Goal: Download file/media

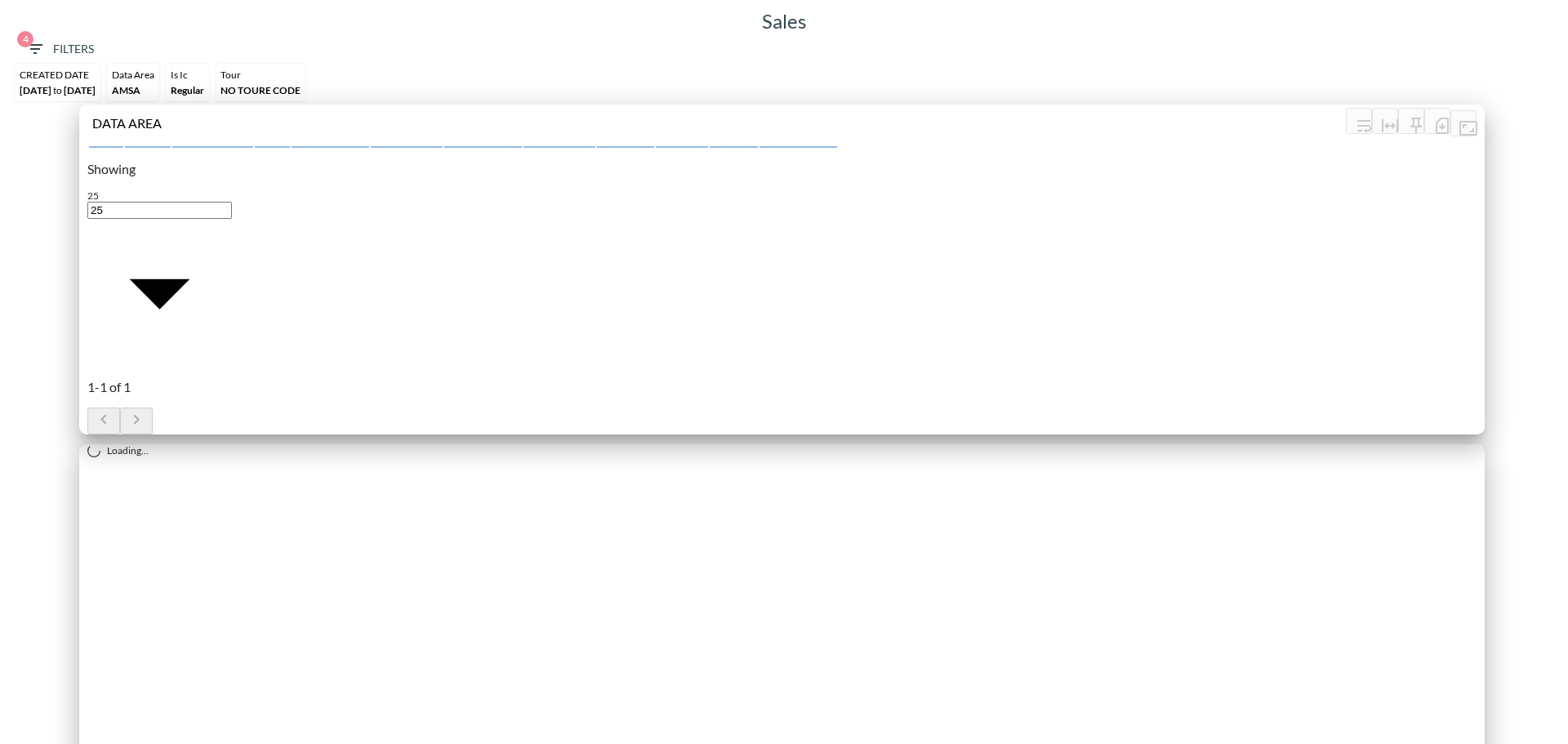
click at [58, 46] on span "4 Filters" at bounding box center [59, 49] width 68 height 20
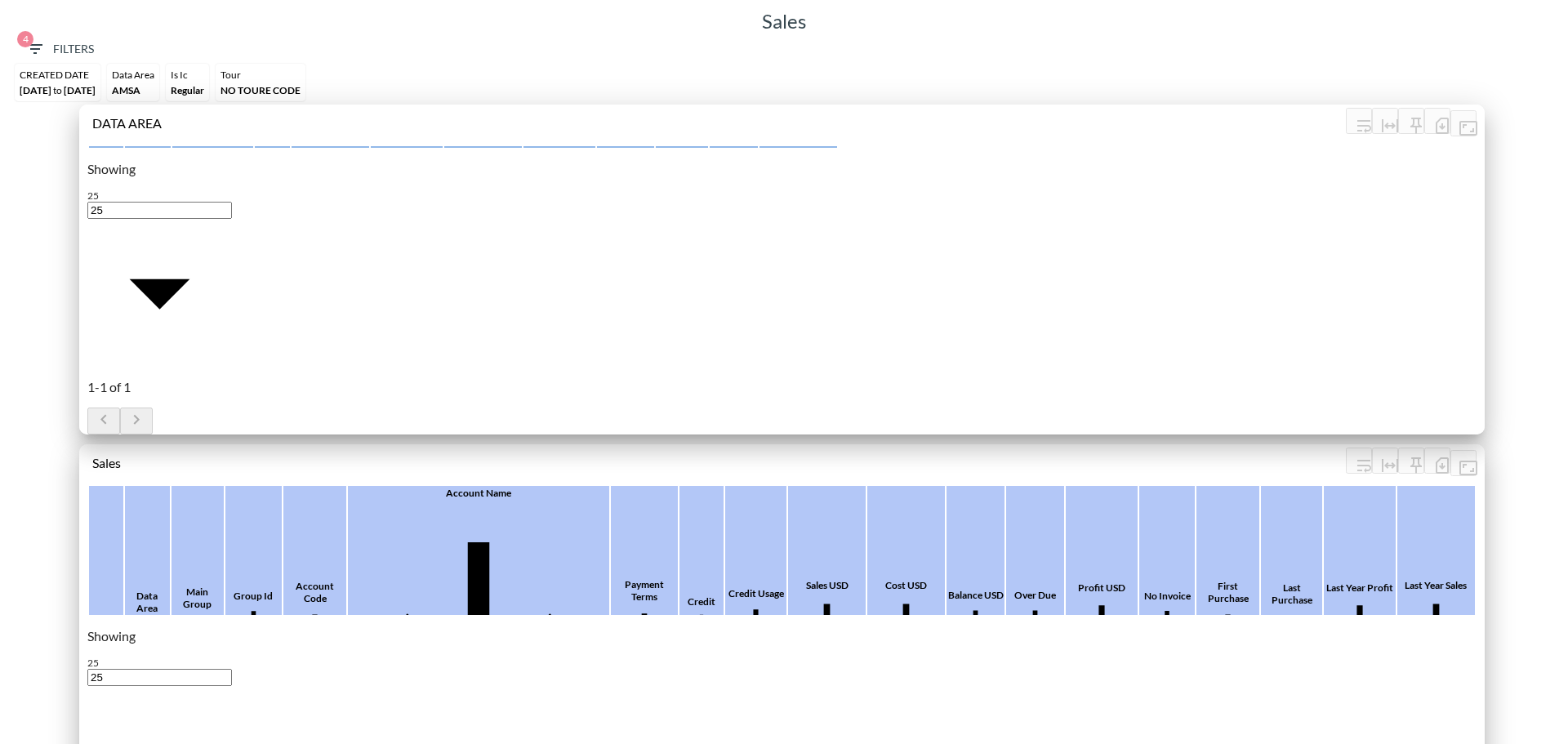
scroll to position [0, 0]
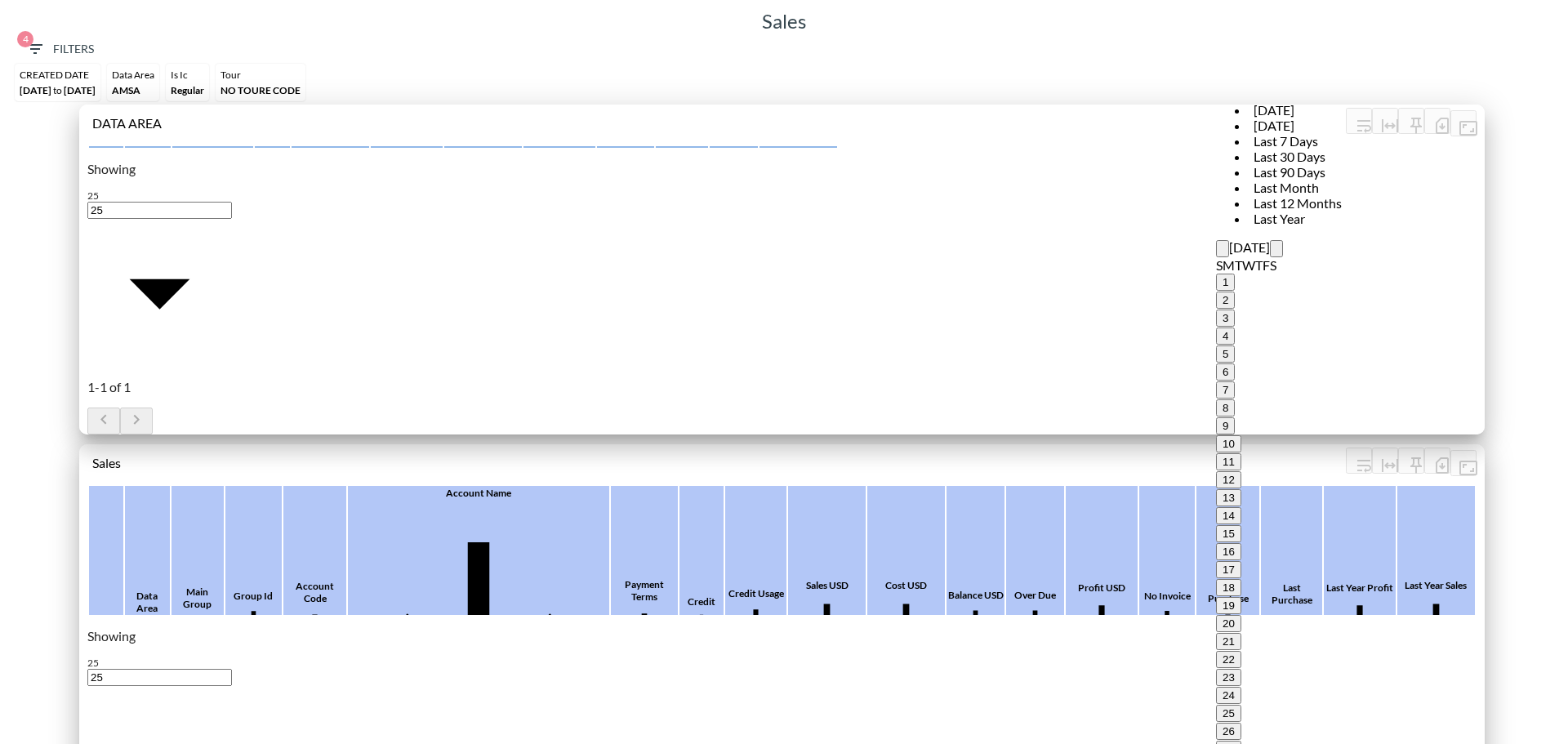
click at [1248, 227] on div "Last Year" at bounding box center [1314, 218] width 131 height 15
type input "[DATE]"
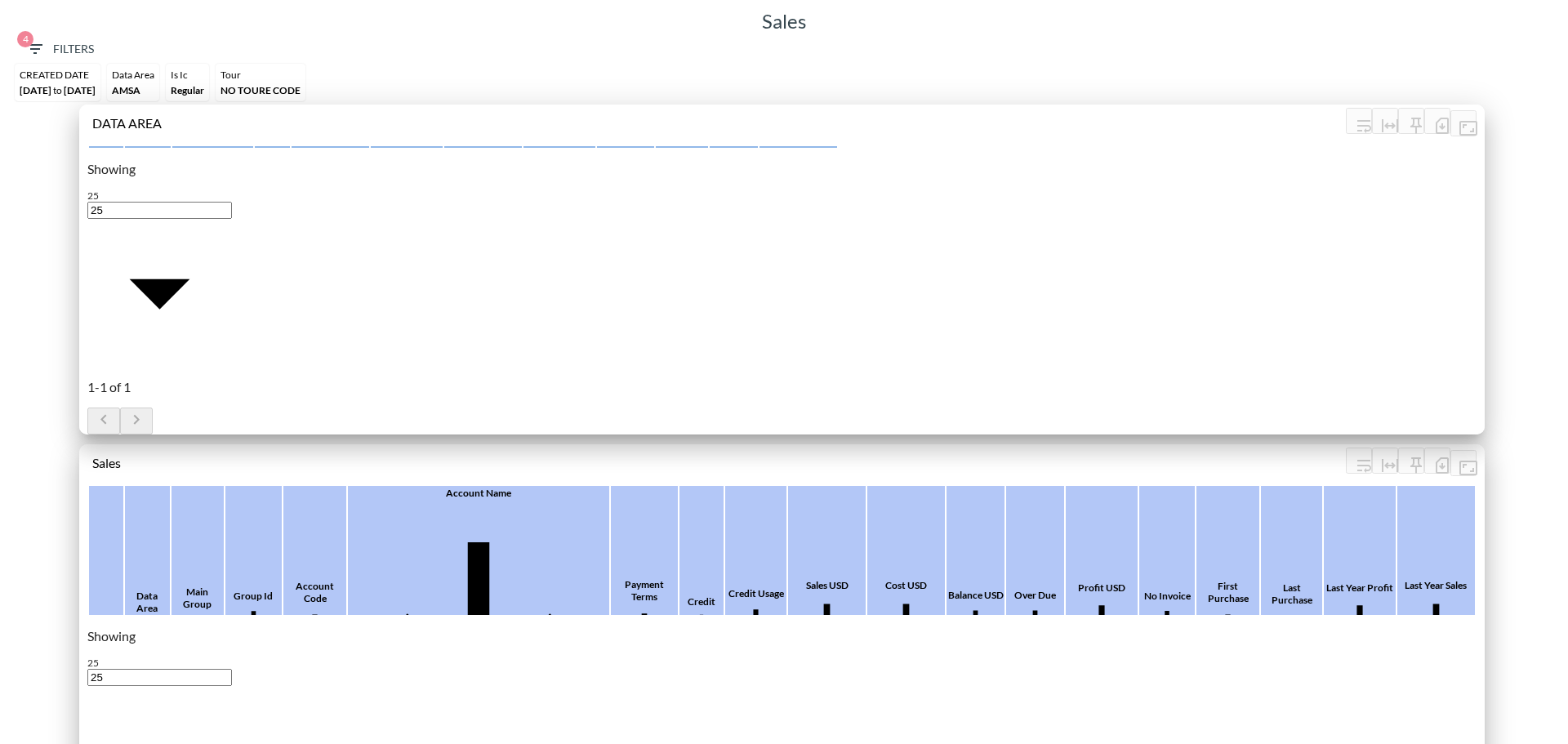
click at [1261, 689] on div "Last Year" at bounding box center [1310, 693] width 98 height 9
type input "[PERSON_NAME]"
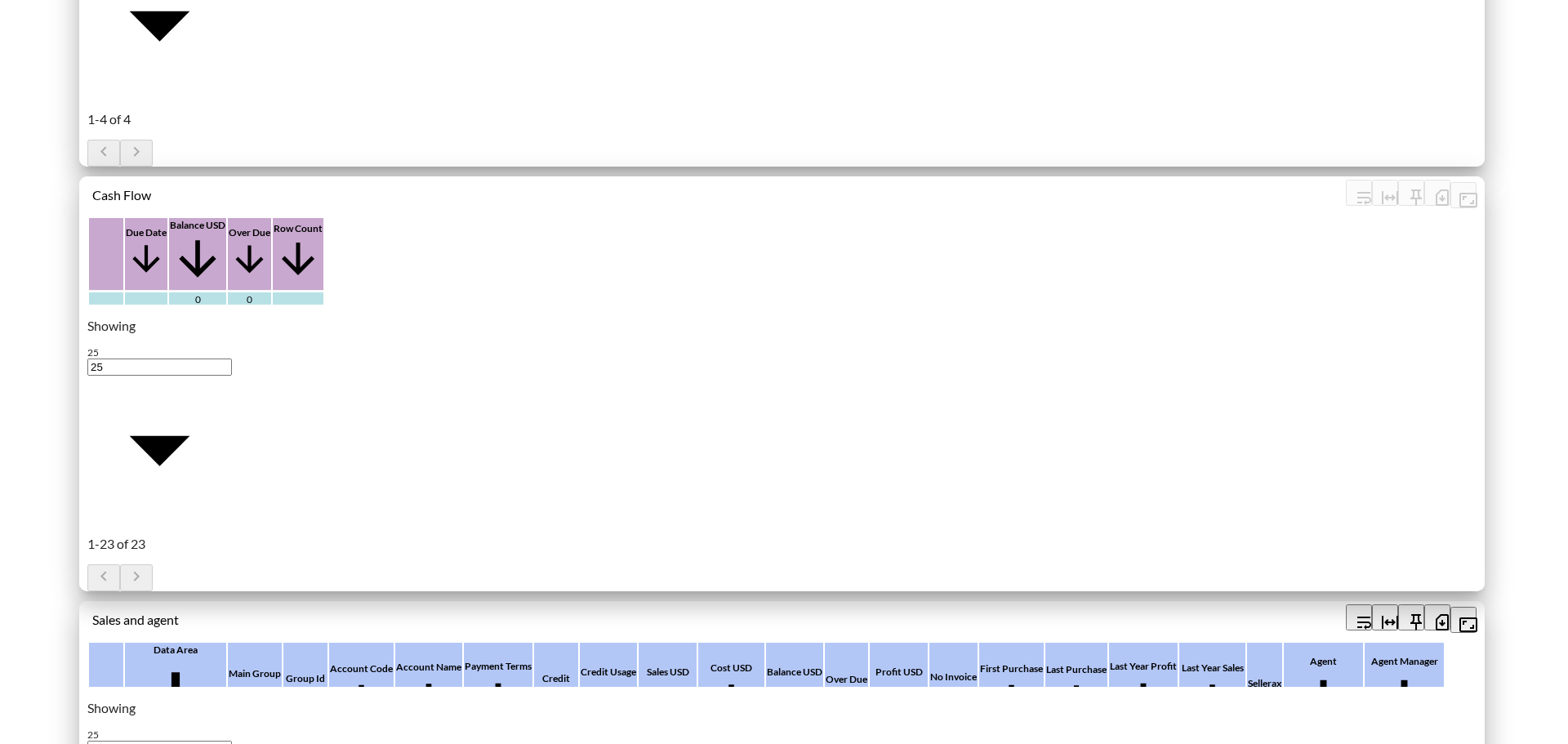
scroll to position [979, 0]
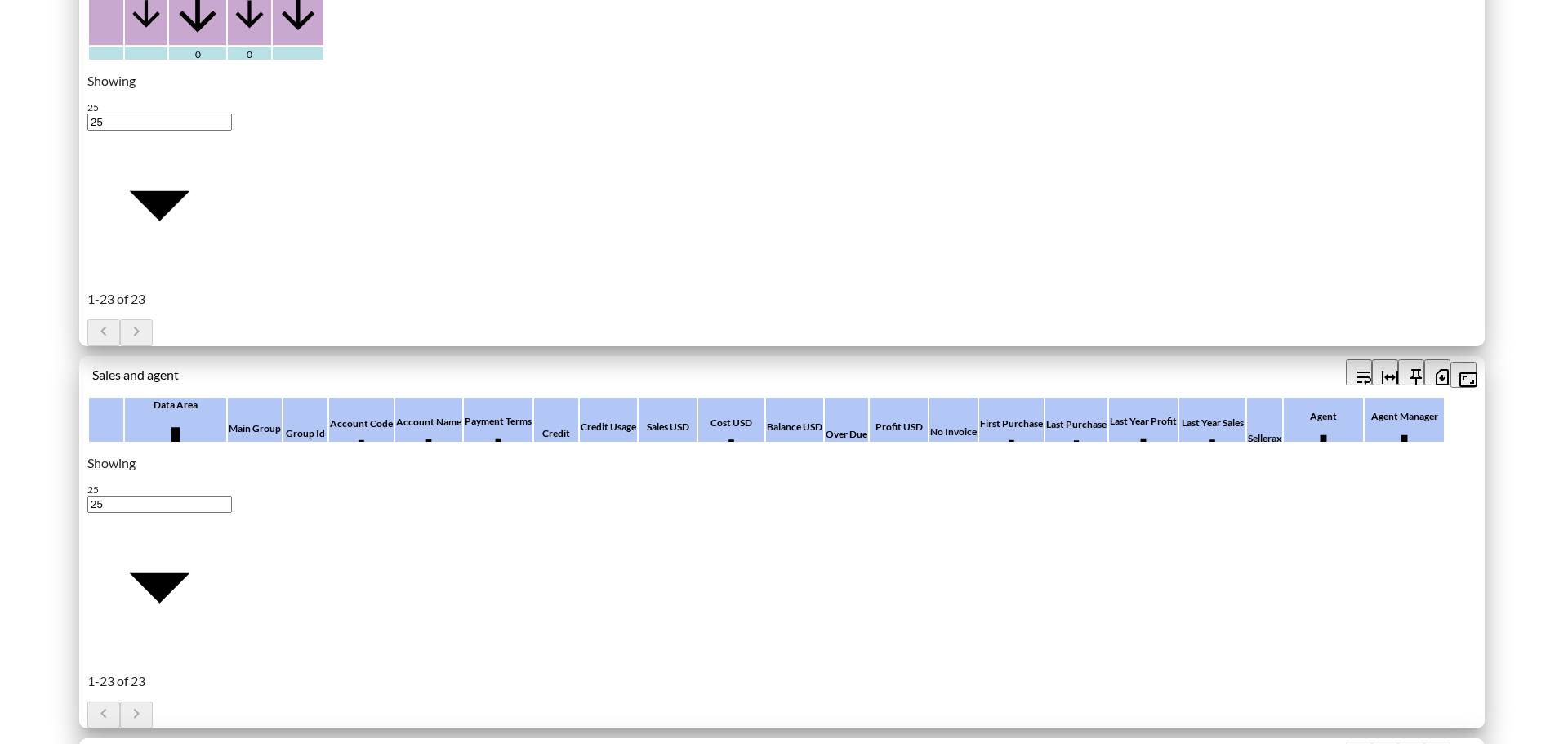
click at [1439, 376] on icon "button" at bounding box center [1441, 377] width 19 height 19
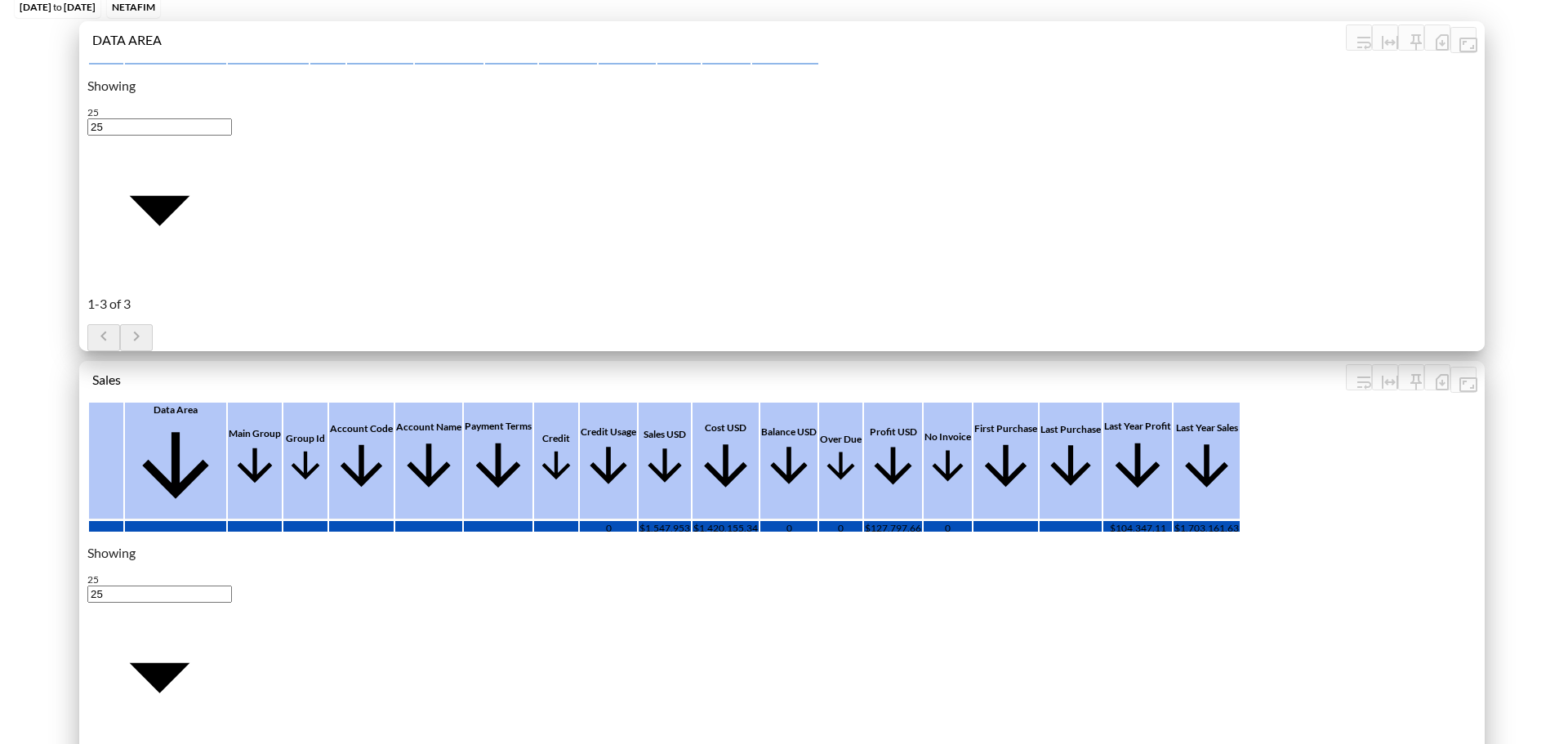
scroll to position [0, 0]
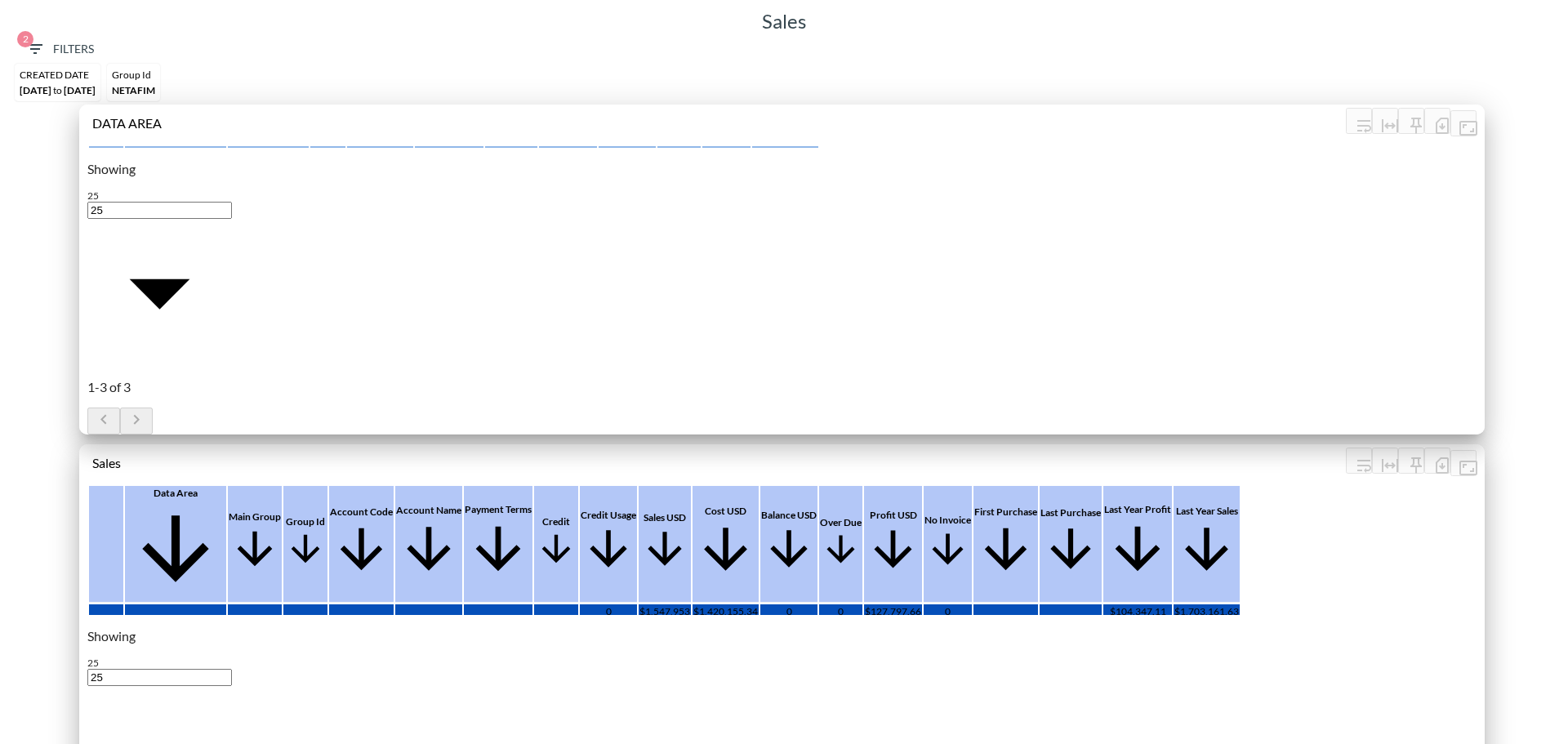
click at [63, 46] on span "2 Filters" at bounding box center [59, 49] width 68 height 20
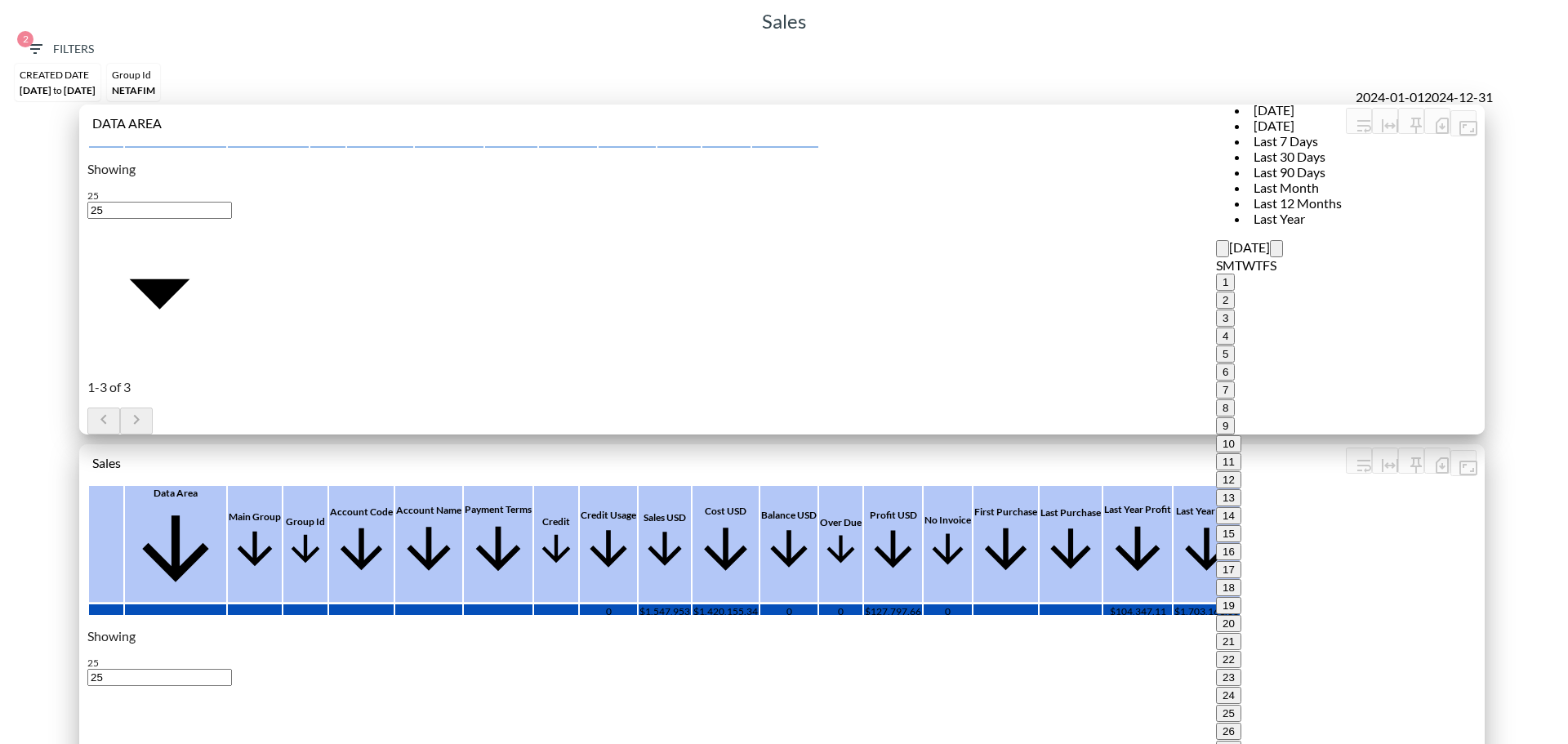
click at [1248, 210] on span "Last 12 Months" at bounding box center [1297, 203] width 98 height 15
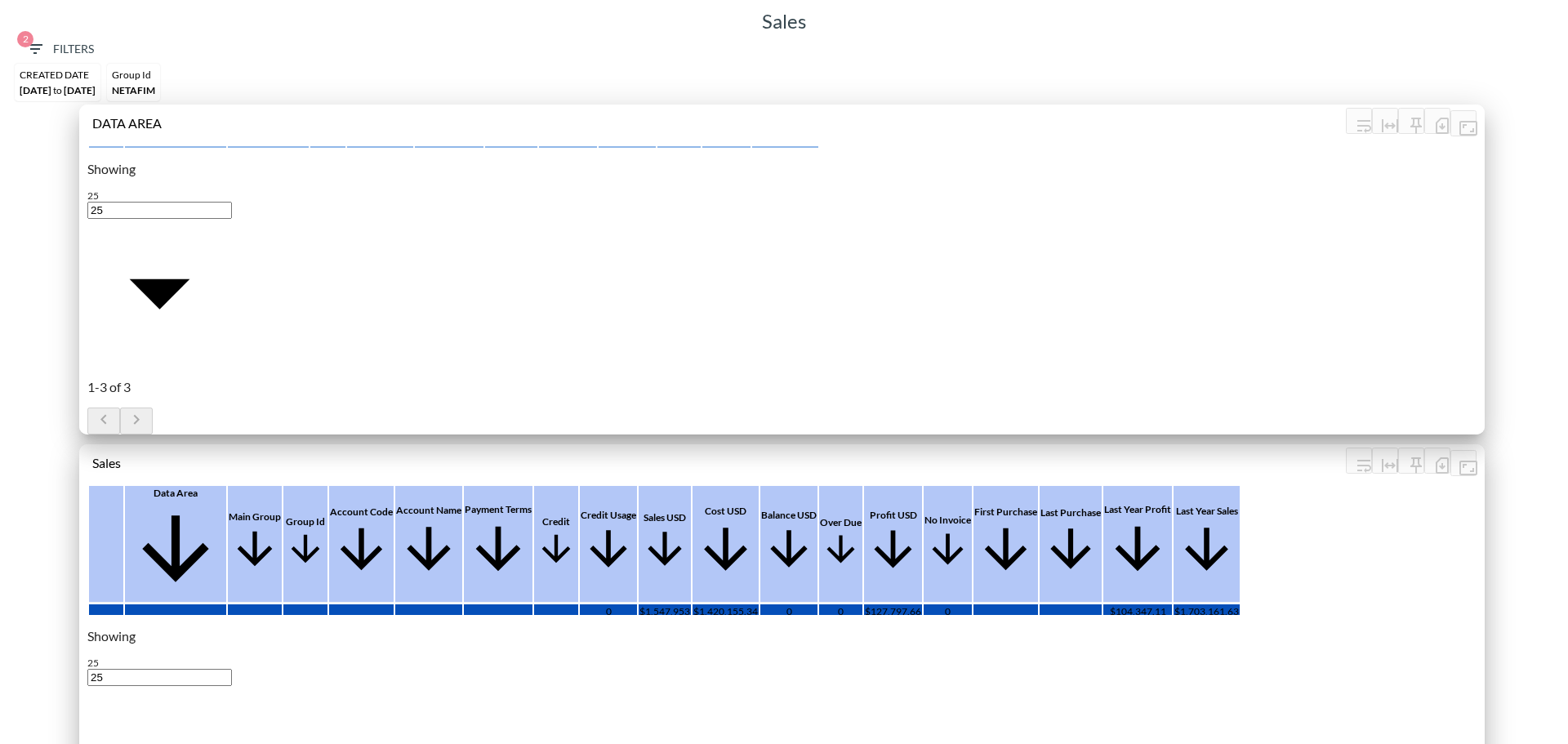
type input "[DATE]"
drag, startPoint x: 1460, startPoint y: 108, endPoint x: 1373, endPoint y: 95, distance: 88.0
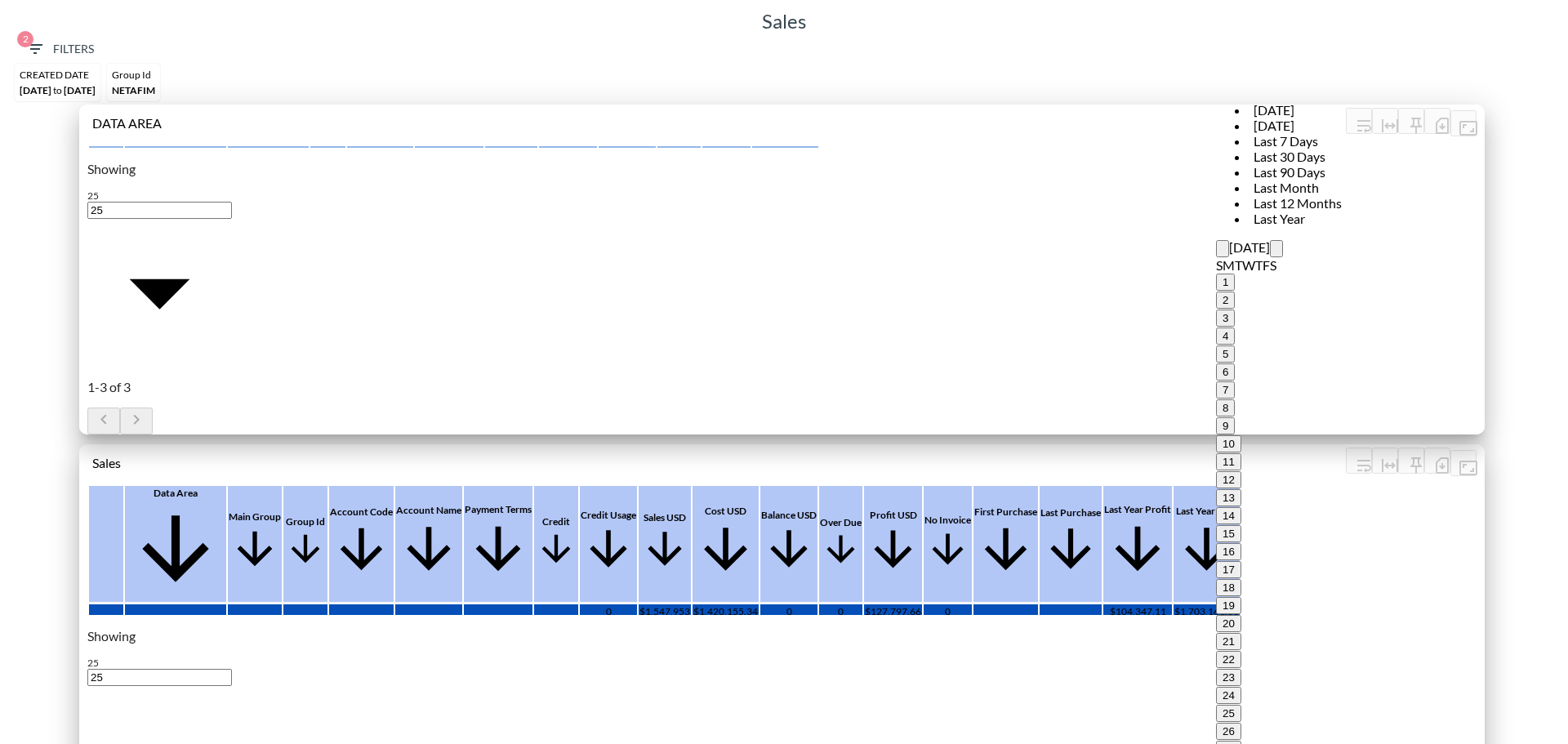
click at [1222, 252] on icon "Previous month" at bounding box center [1222, 252] width 0 height 0
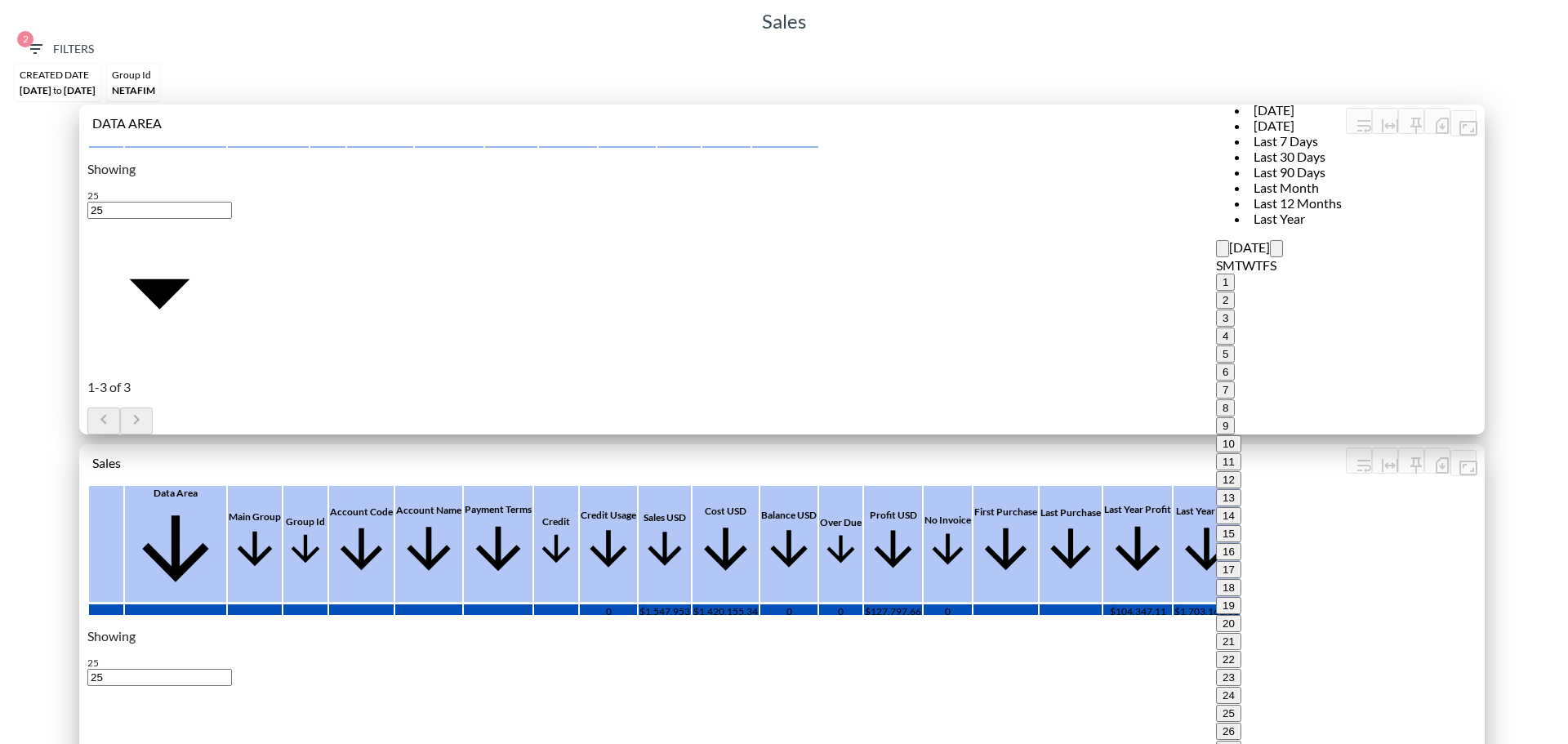
click at [1222, 252] on icon "Previous month" at bounding box center [1222, 252] width 0 height 0
click at [1216, 274] on button "1" at bounding box center [1225, 282] width 19 height 17
type input "[DATE]"
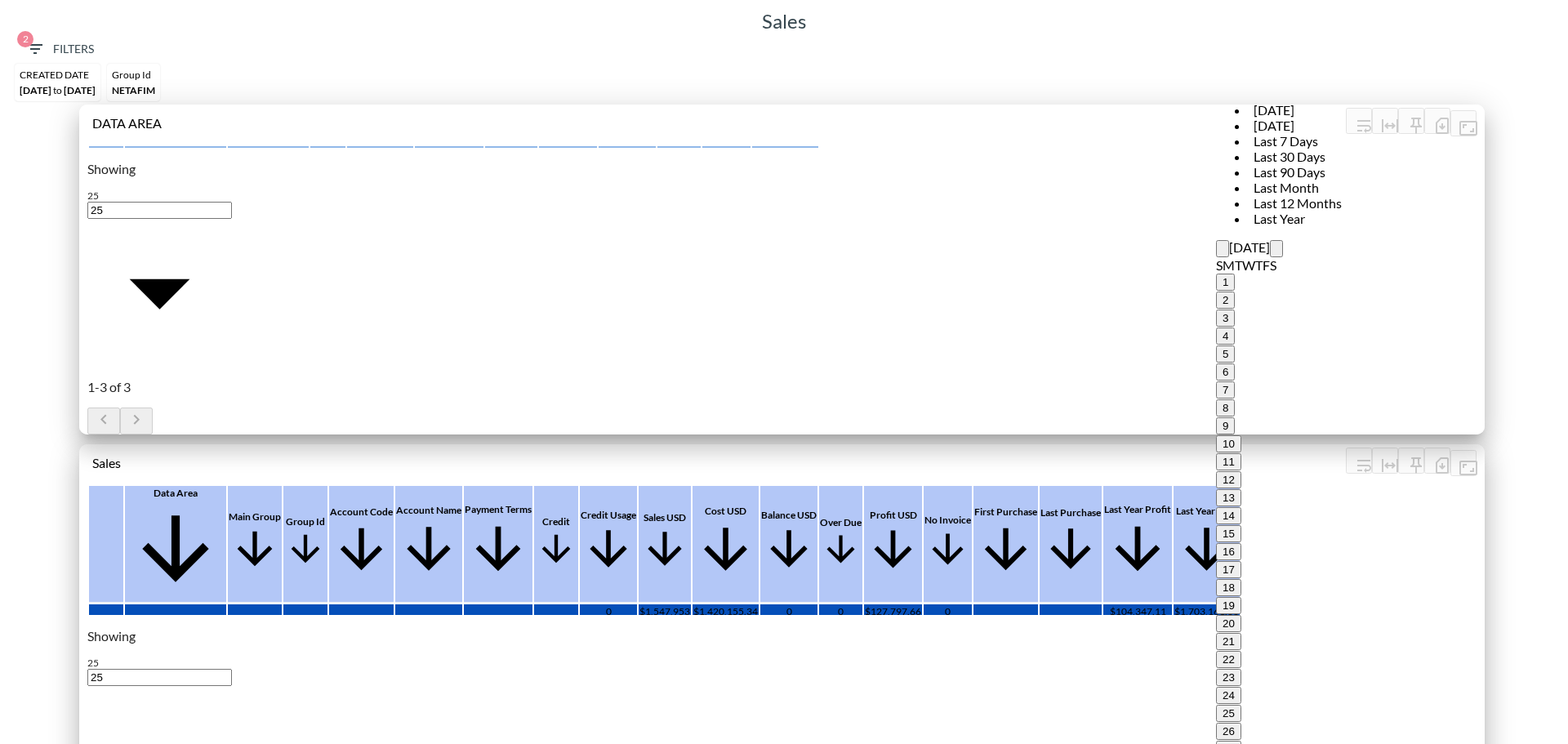
type input "YYYY-MM-DD"
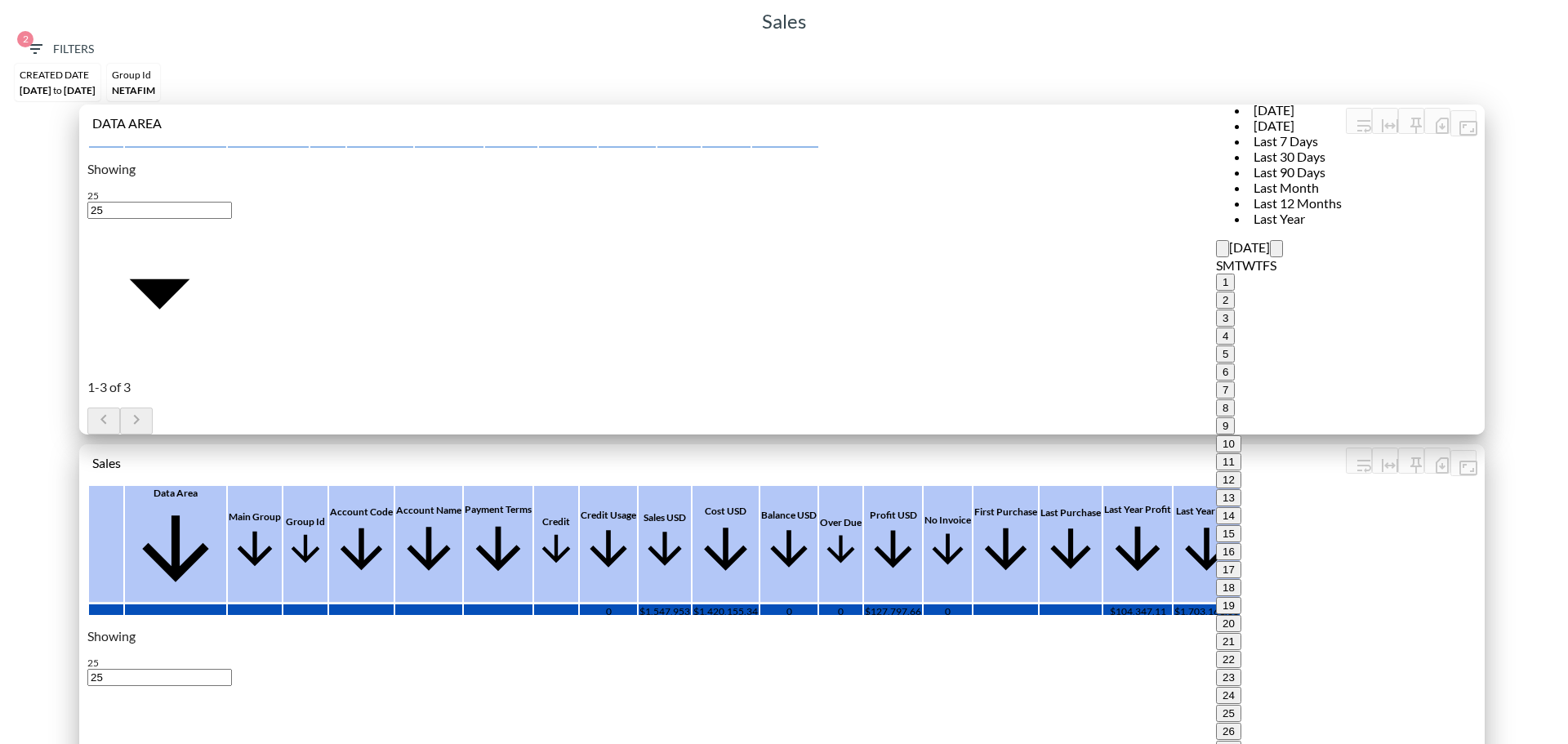
type input "[DATE]"
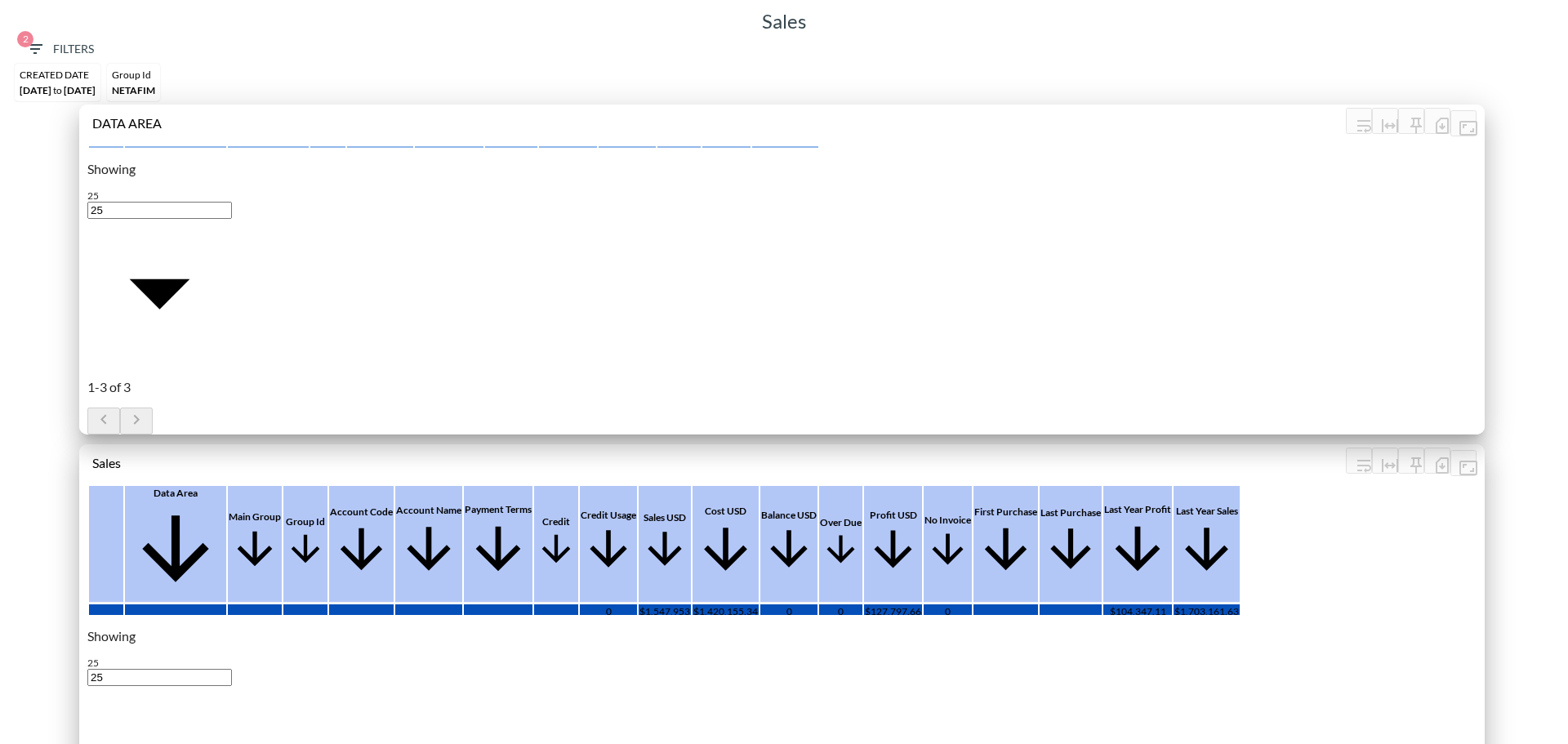
scroll to position [326, 0]
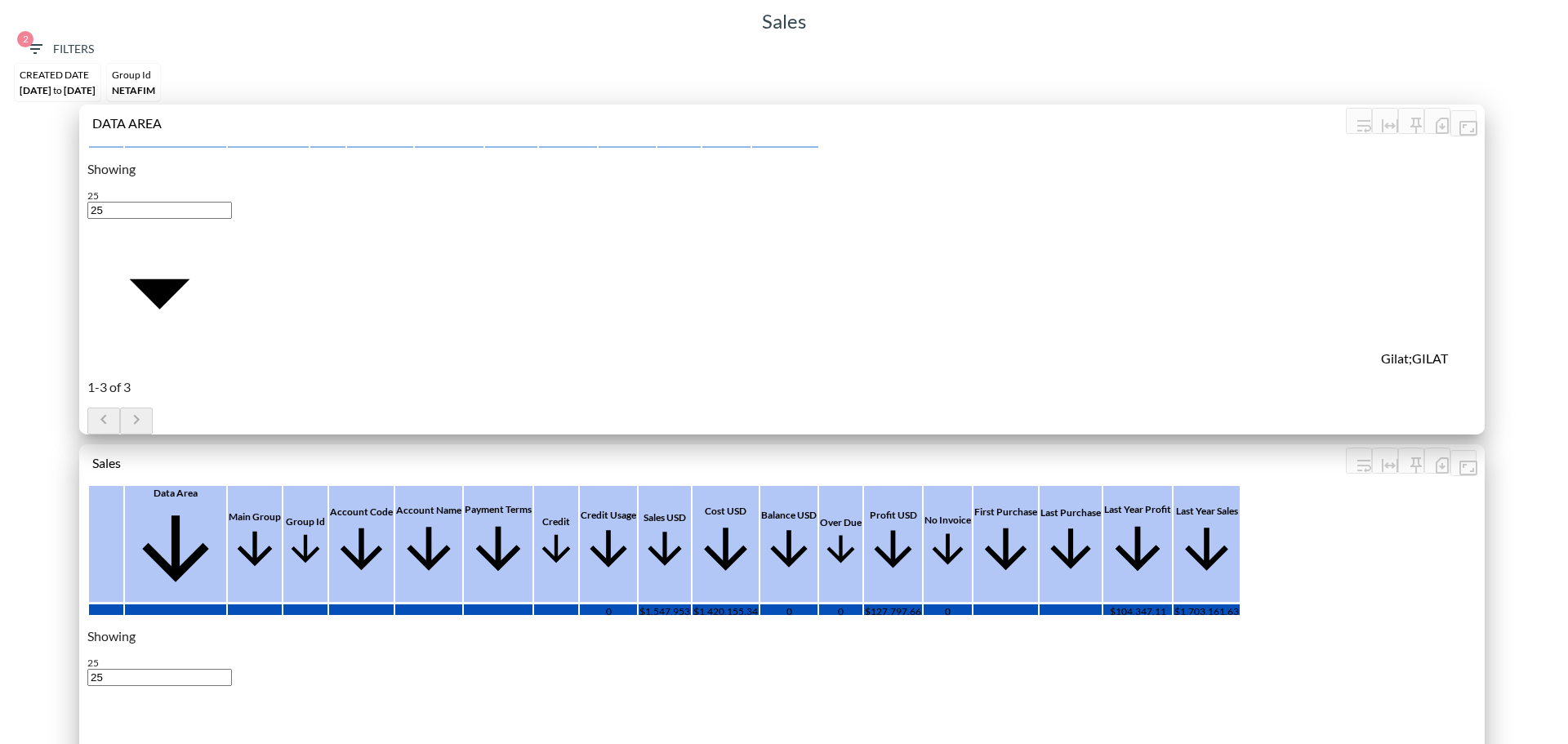
type input "[PERSON_NAME]"
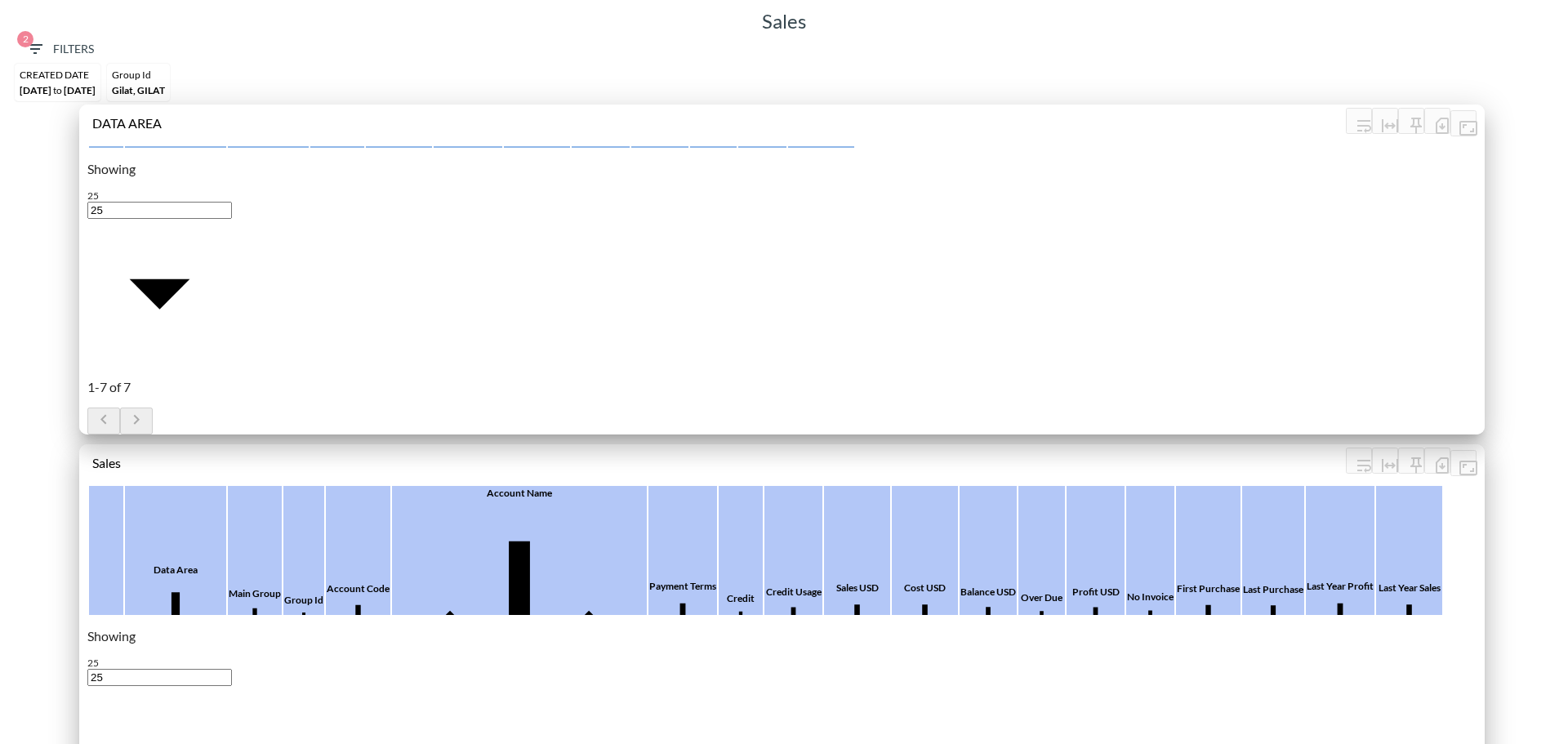
click at [165, 95] on span "Gilat, GILAT" at bounding box center [137, 90] width 53 height 12
click at [58, 43] on span "2 Filters" at bounding box center [59, 49] width 68 height 20
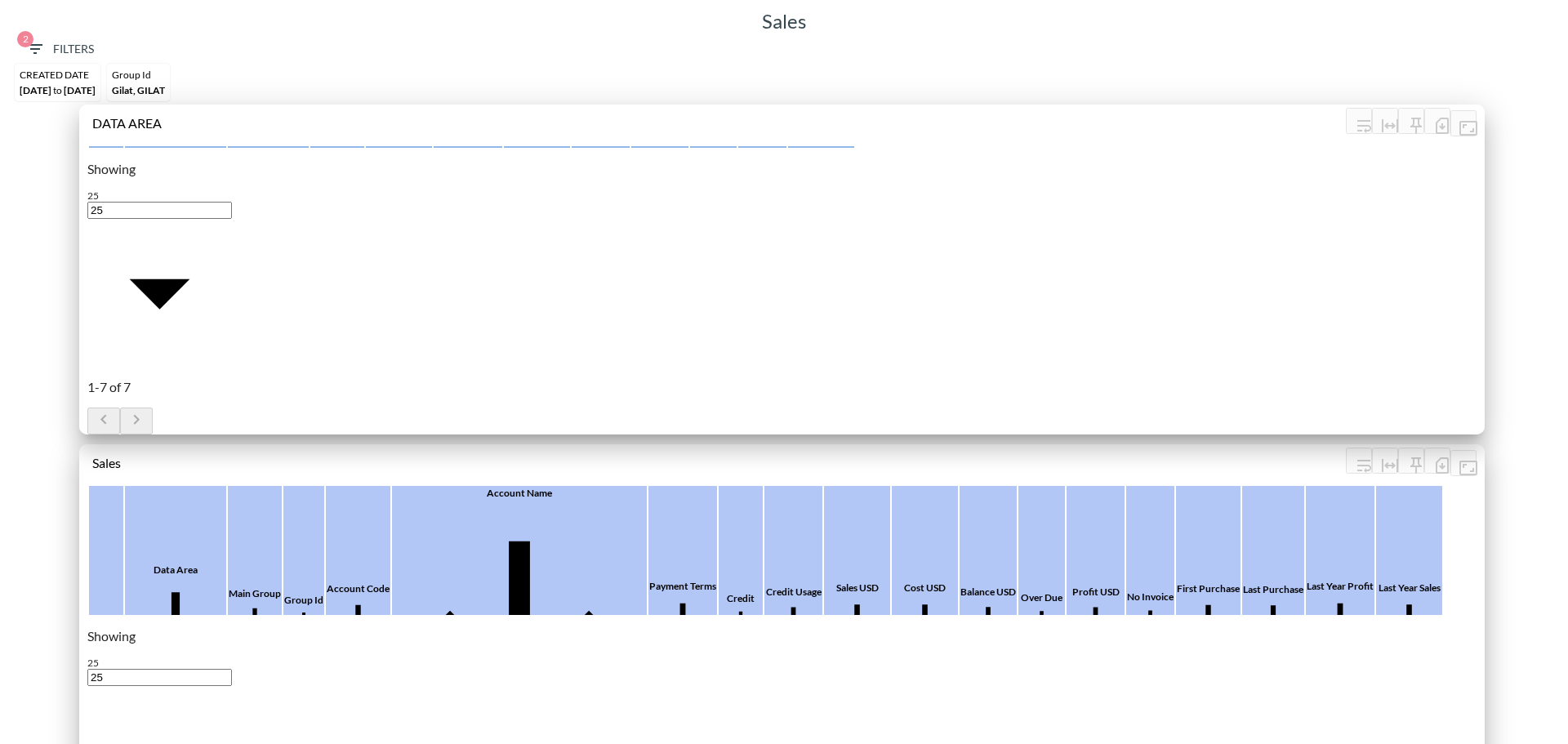
type input "APPS"
drag, startPoint x: 1312, startPoint y: 335, endPoint x: 1269, endPoint y: 335, distance: 43.0
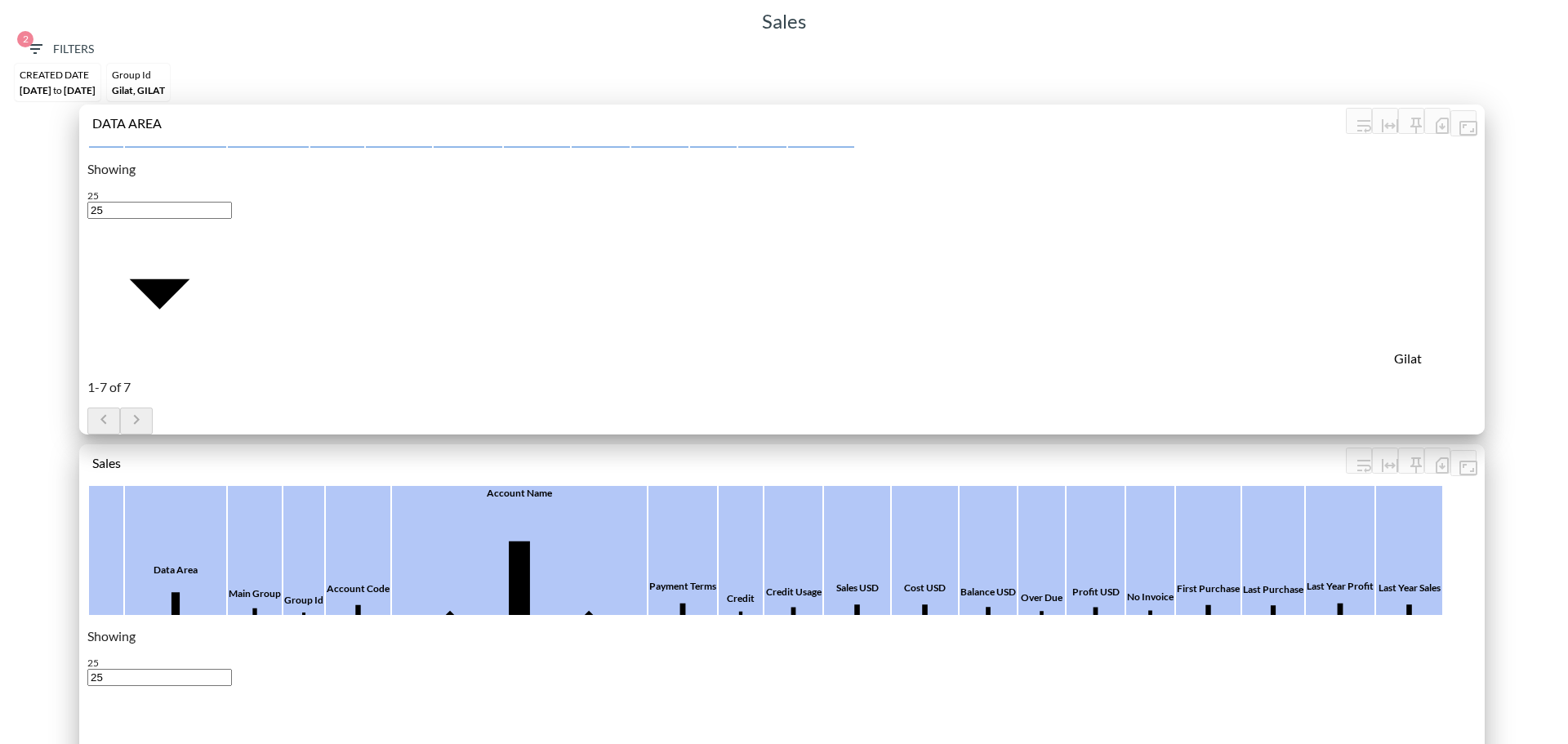
type input "[PERSON_NAME]"
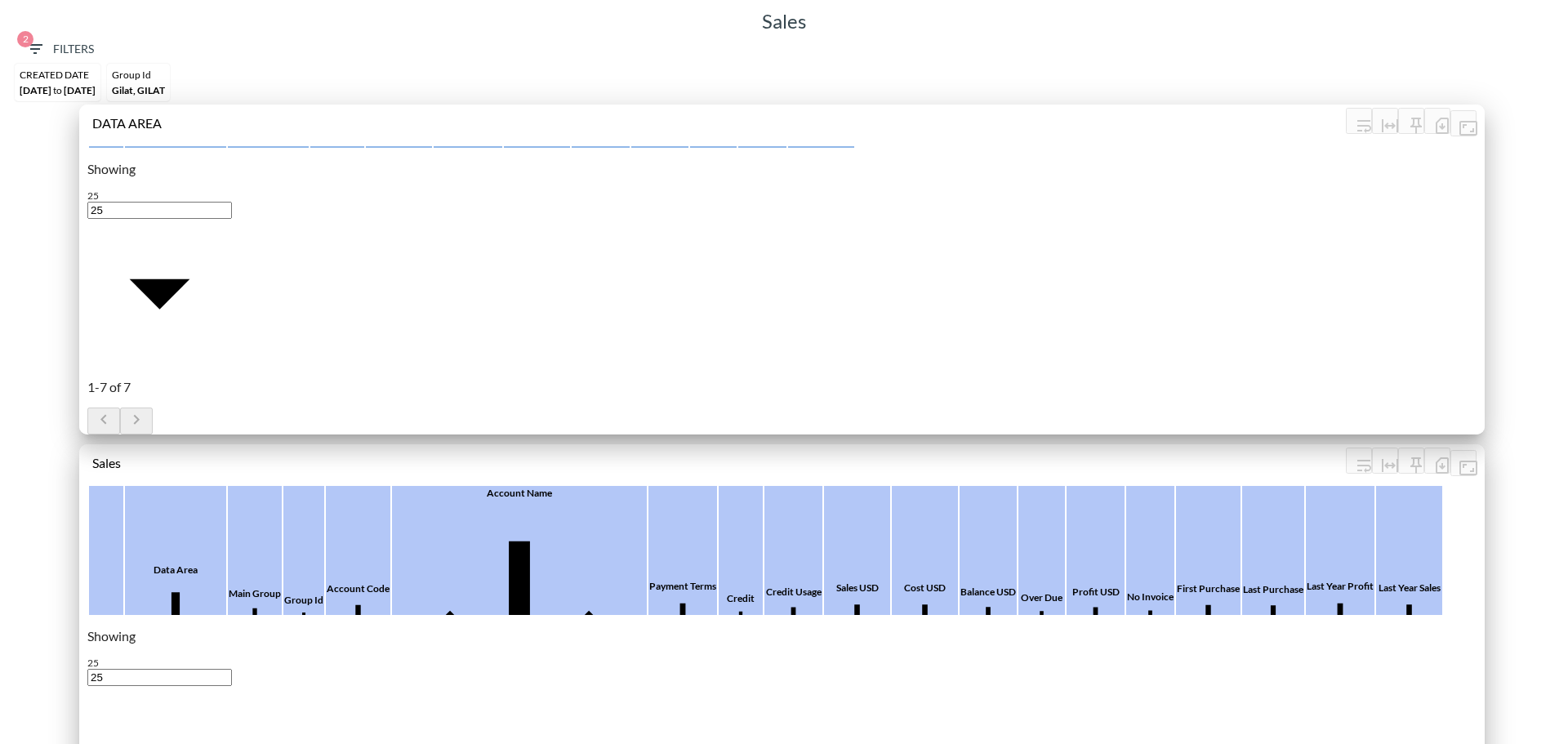
click at [165, 84] on span "Gilat, GILAT" at bounding box center [137, 90] width 53 height 12
click at [73, 49] on span "2 Filters" at bounding box center [59, 49] width 68 height 20
drag, startPoint x: 1367, startPoint y: 336, endPoint x: 1315, endPoint y: 337, distance: 52.0
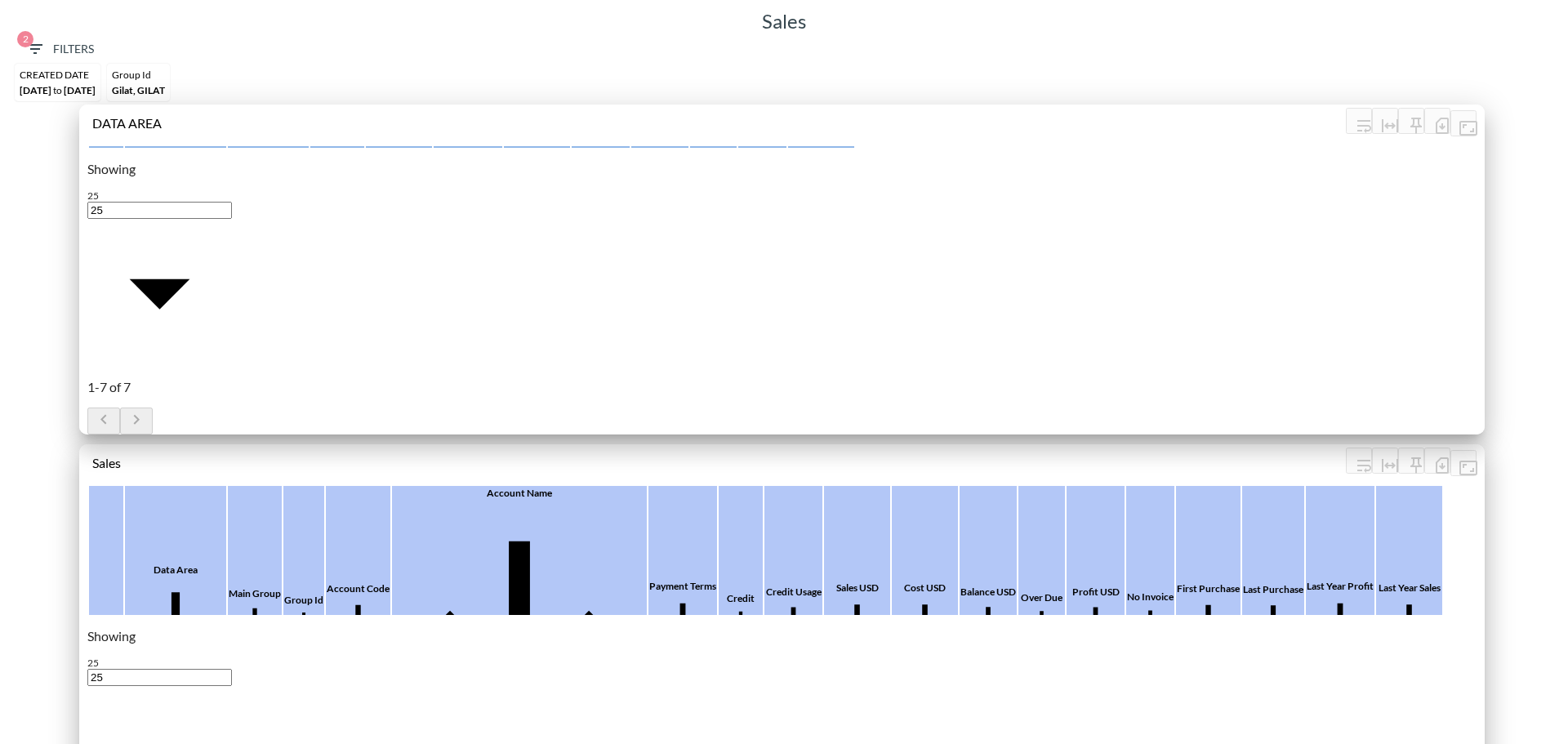
type input "[PERSON_NAME]"
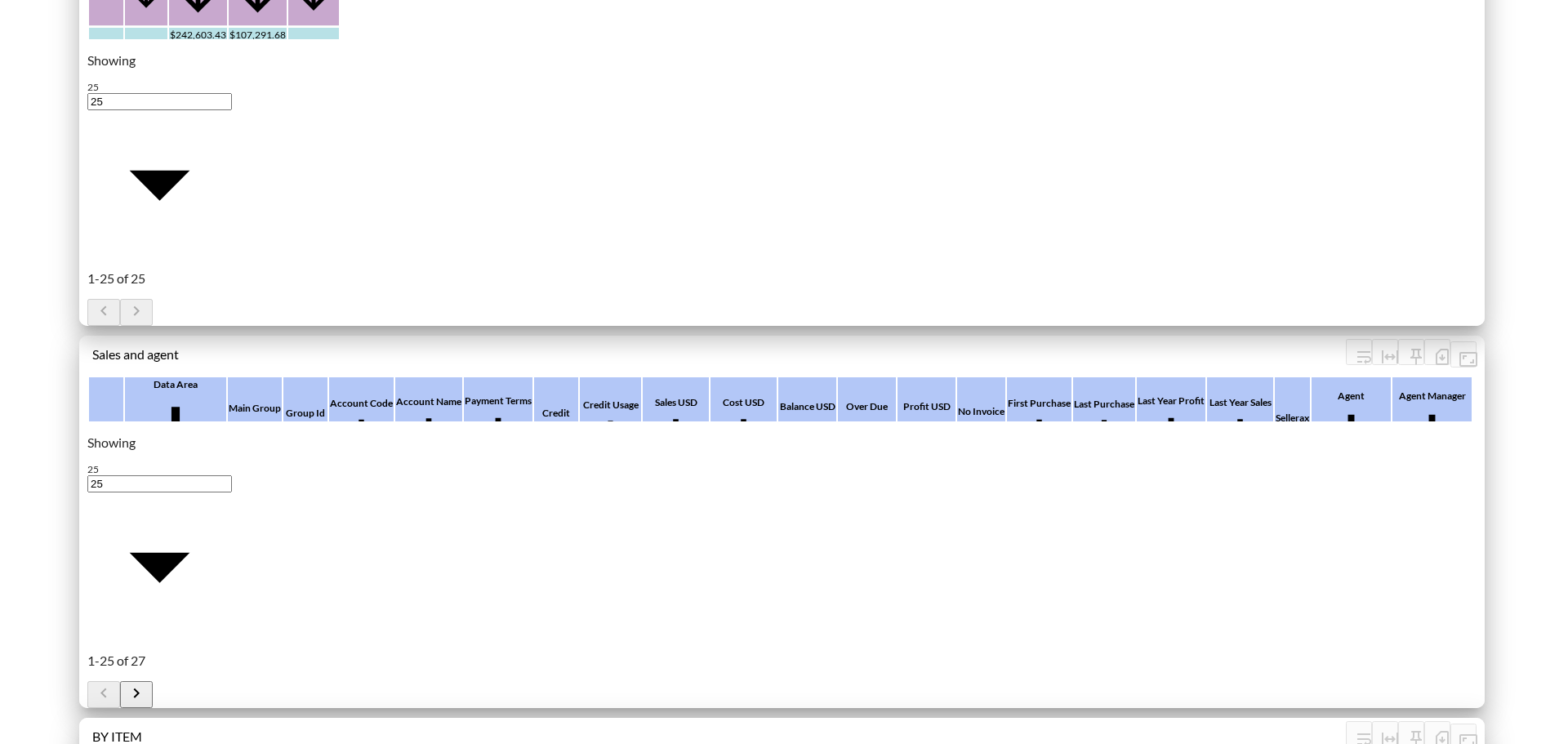
scroll to position [1142, 0]
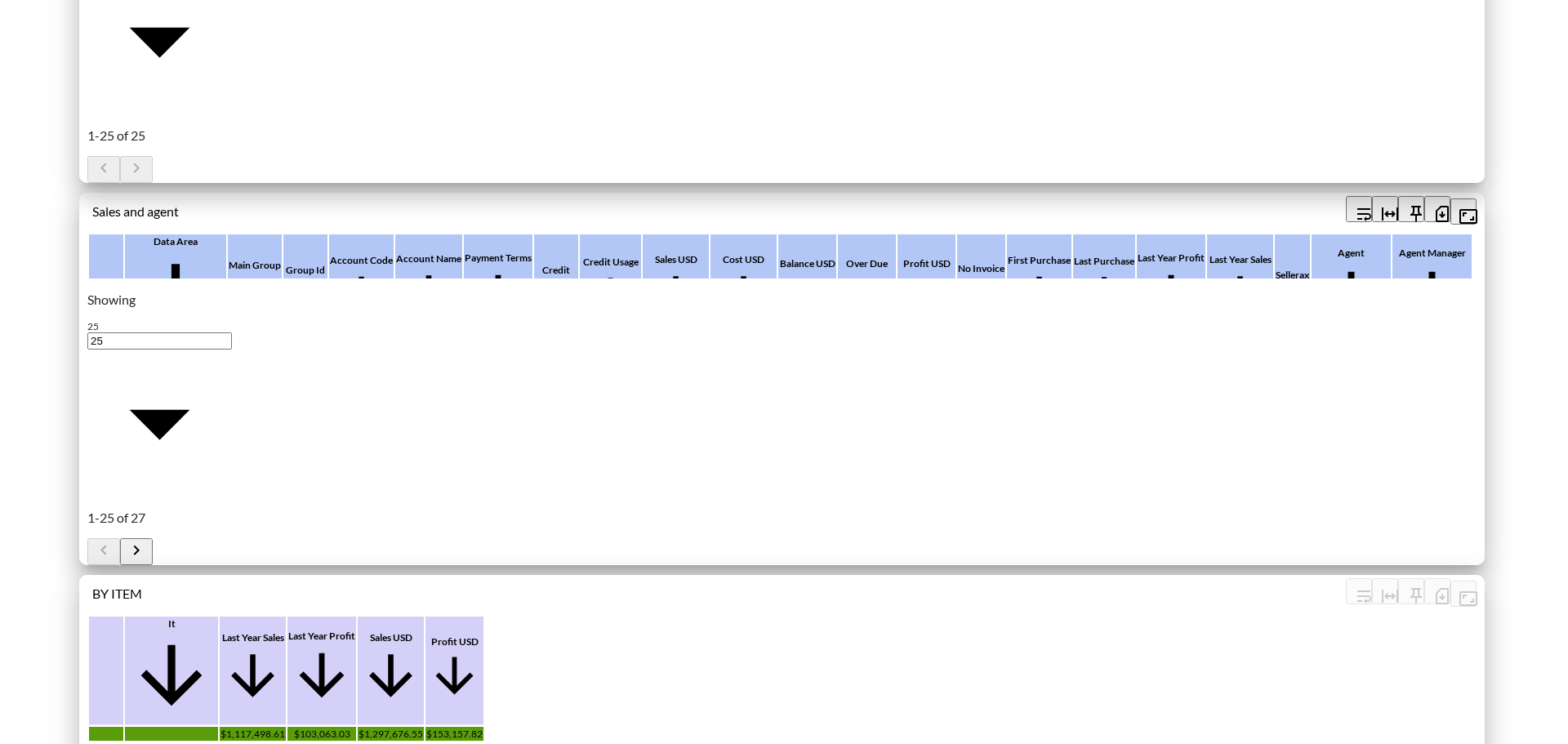
click at [1435, 213] on icon "button" at bounding box center [1441, 214] width 19 height 19
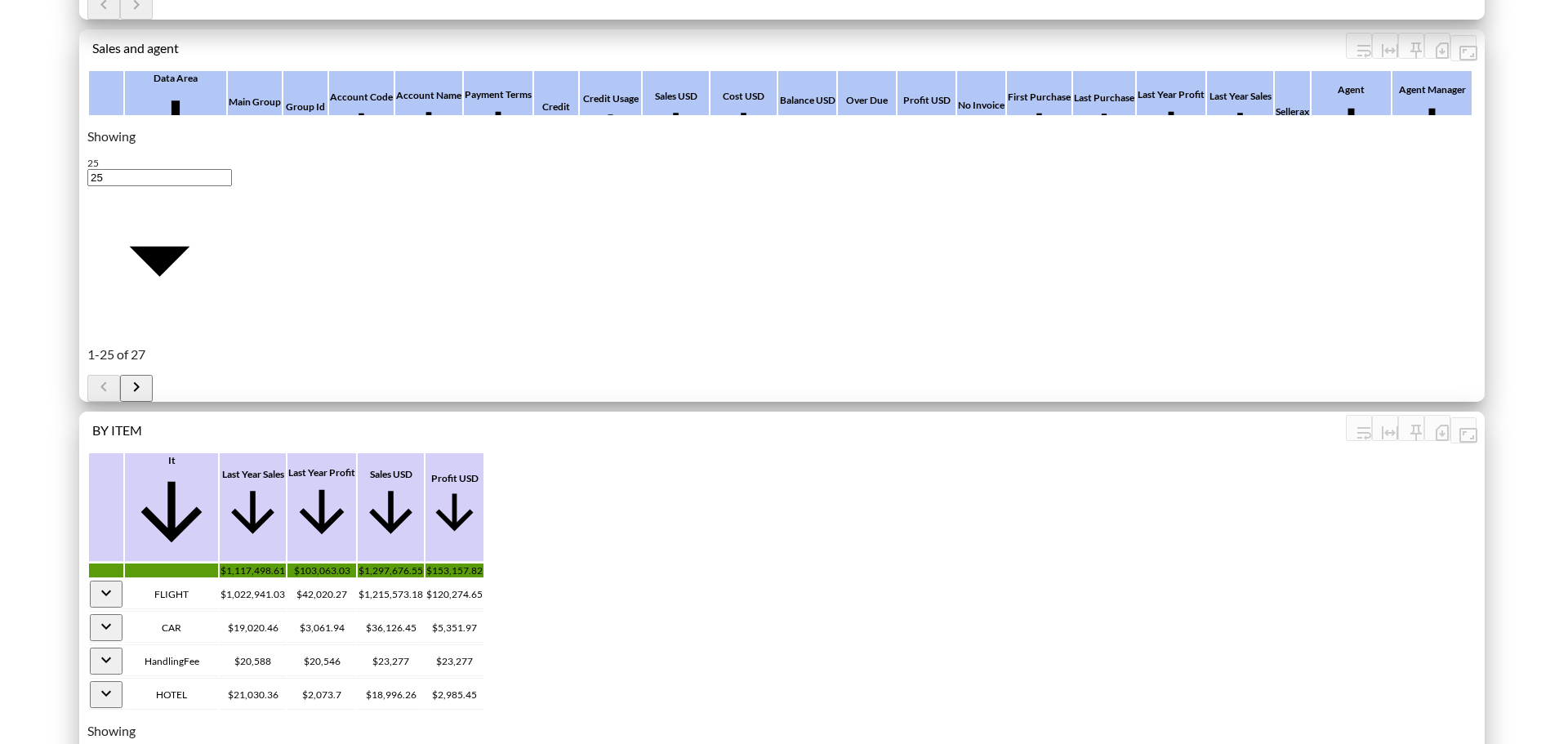
scroll to position [979, 0]
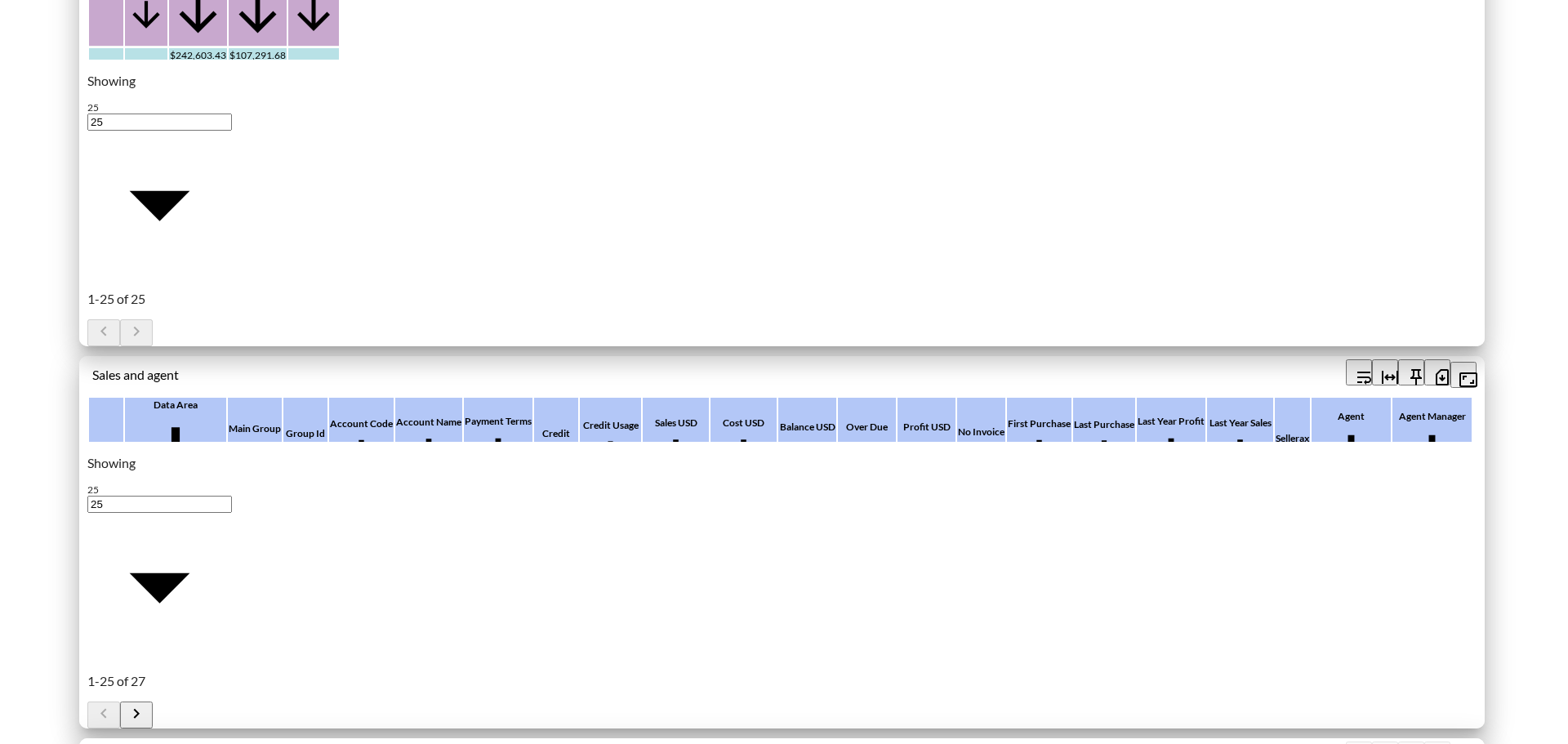
click at [1435, 373] on icon "button" at bounding box center [1441, 377] width 19 height 19
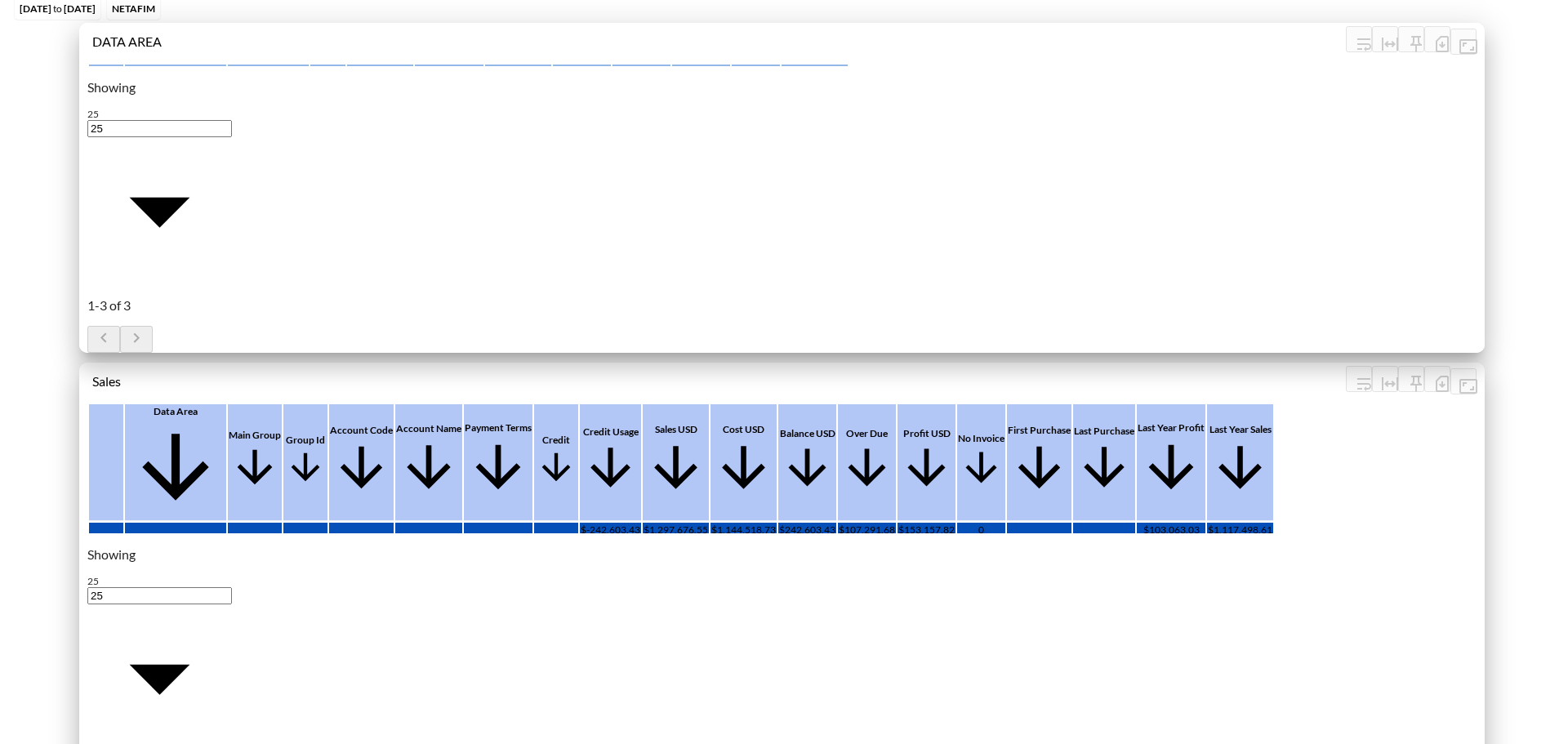
scroll to position [0, 0]
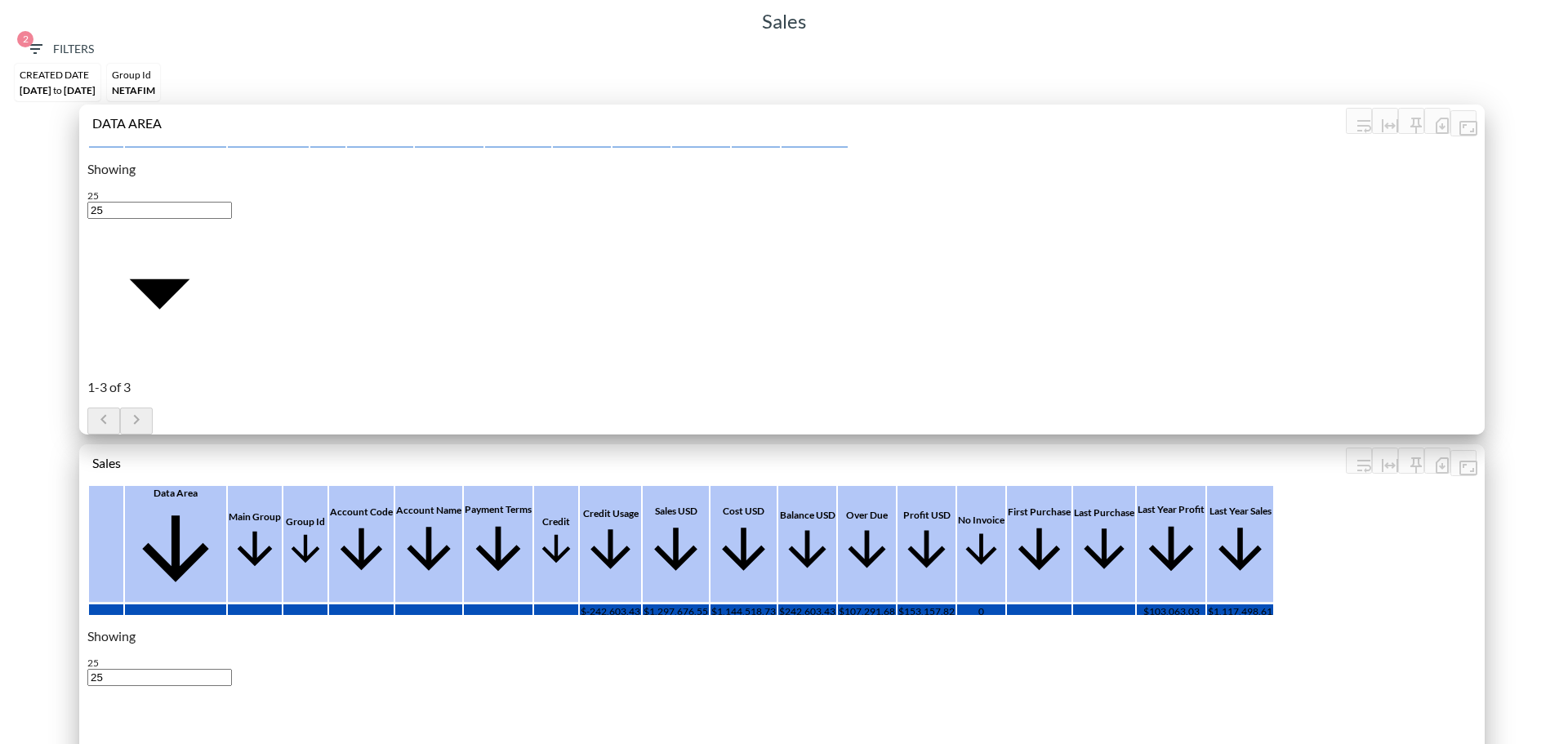
click at [79, 54] on span "2 Filters" at bounding box center [59, 49] width 68 height 20
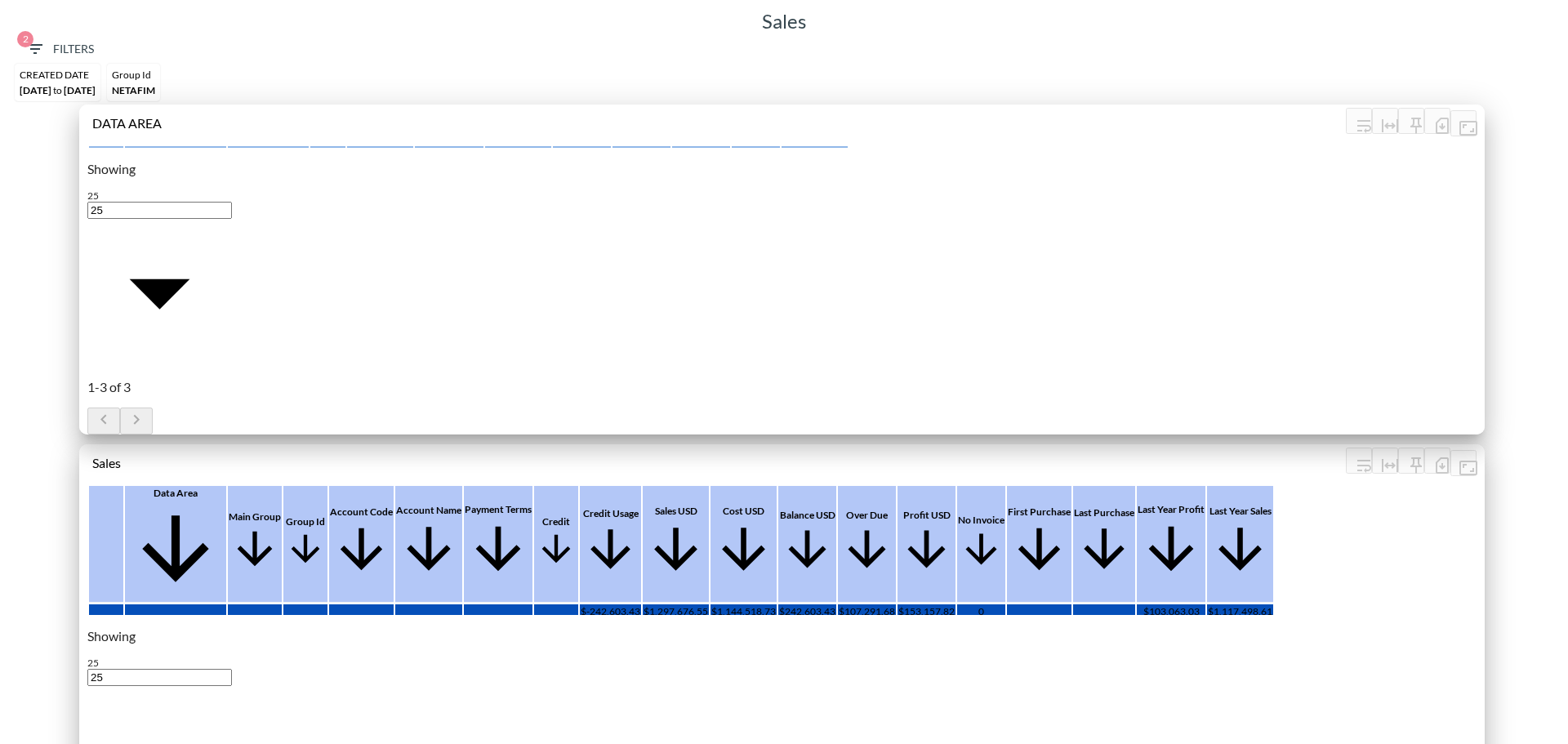
type input "GILAT"
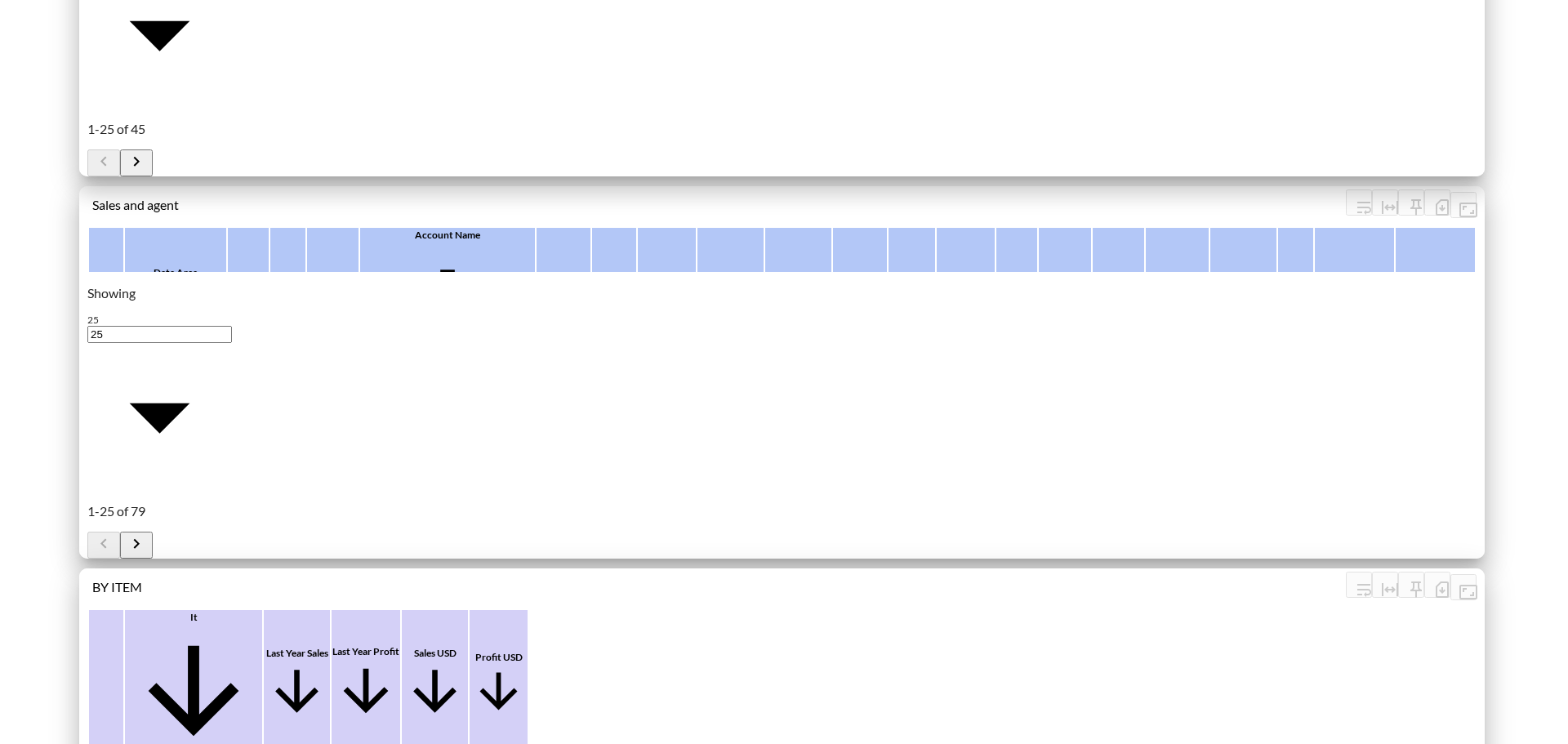
scroll to position [1142, 0]
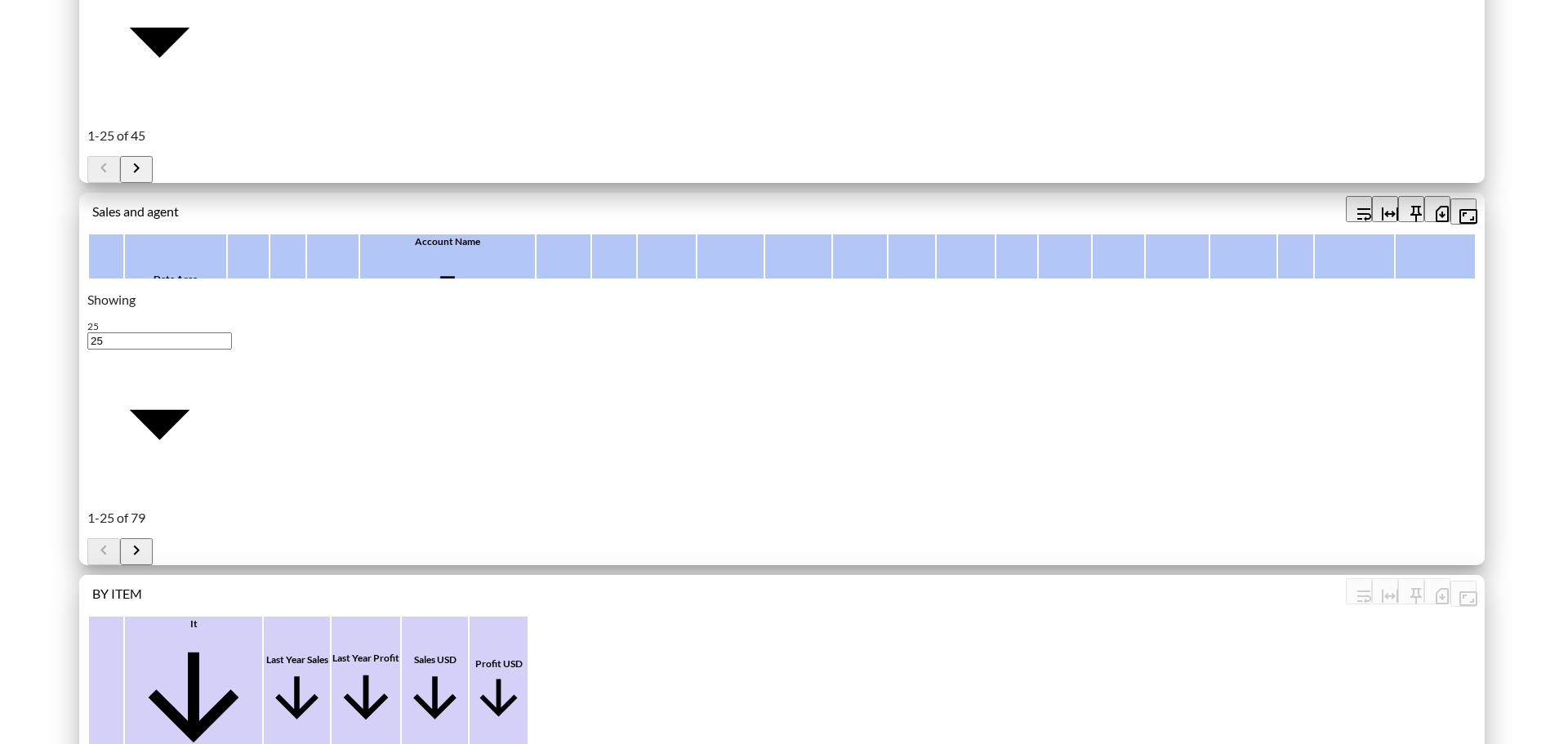
click at [1438, 211] on icon "button" at bounding box center [1441, 214] width 7 height 7
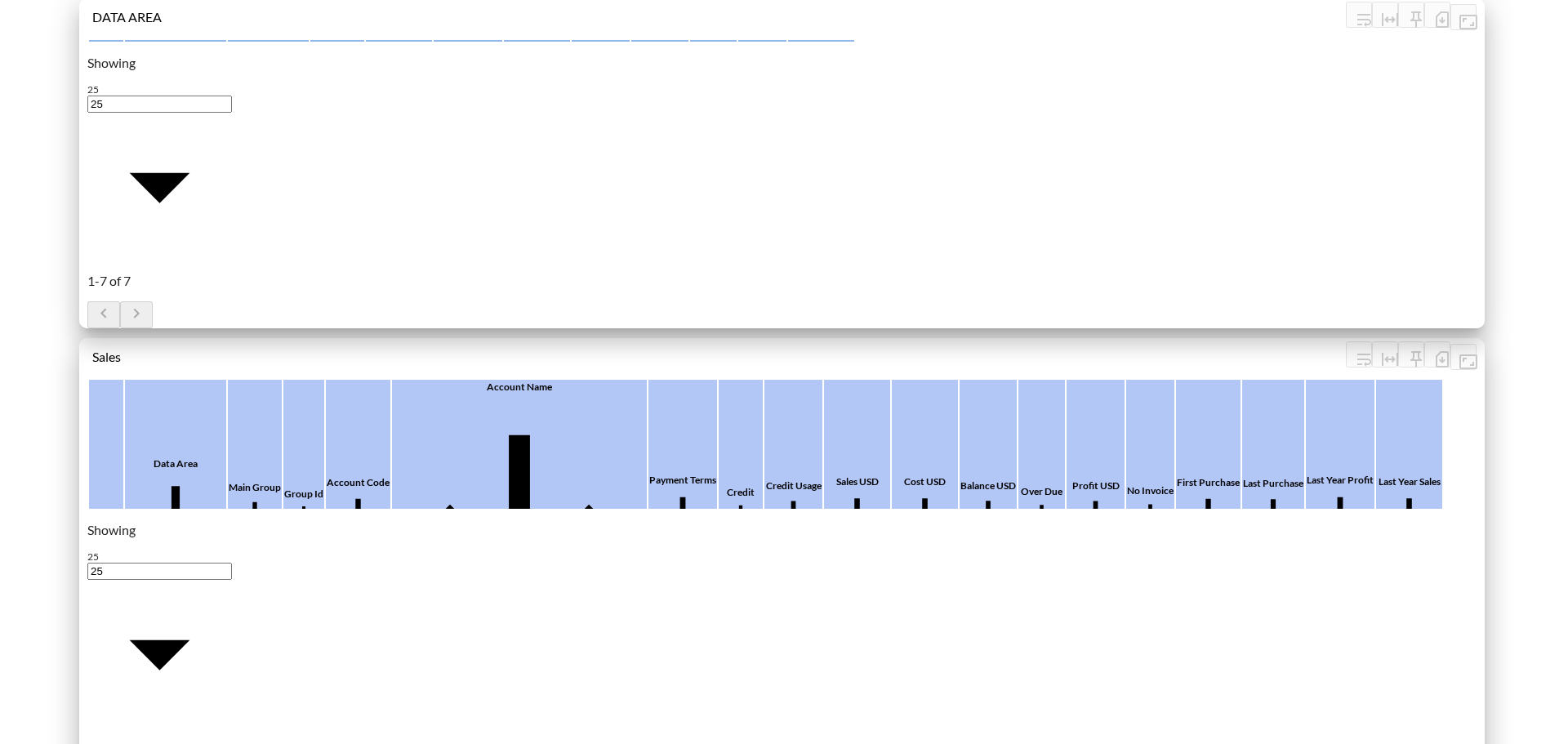
scroll to position [0, 0]
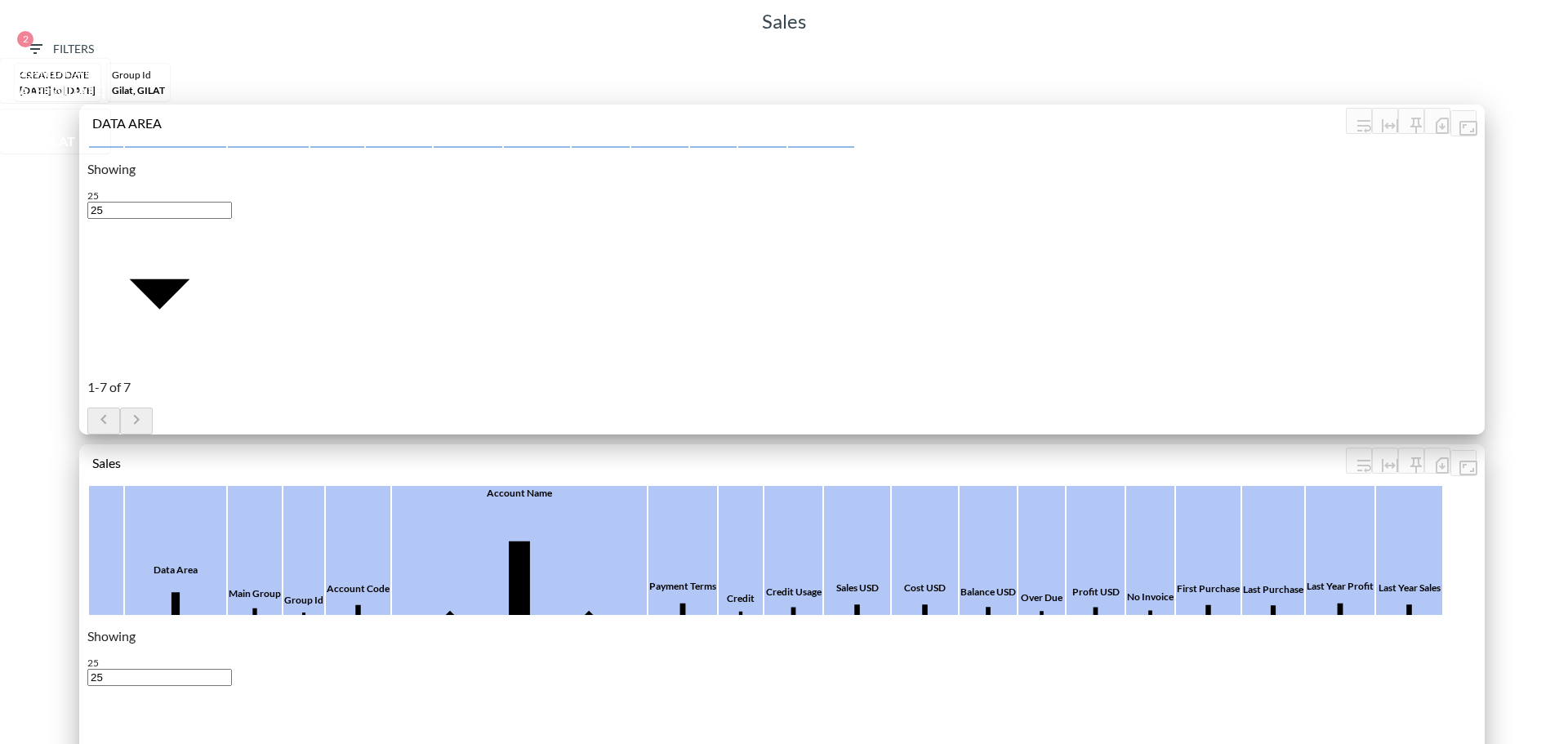
click at [79, 47] on span "2 Filters" at bounding box center [59, 49] width 68 height 20
type input "YYYY-MM-DD"
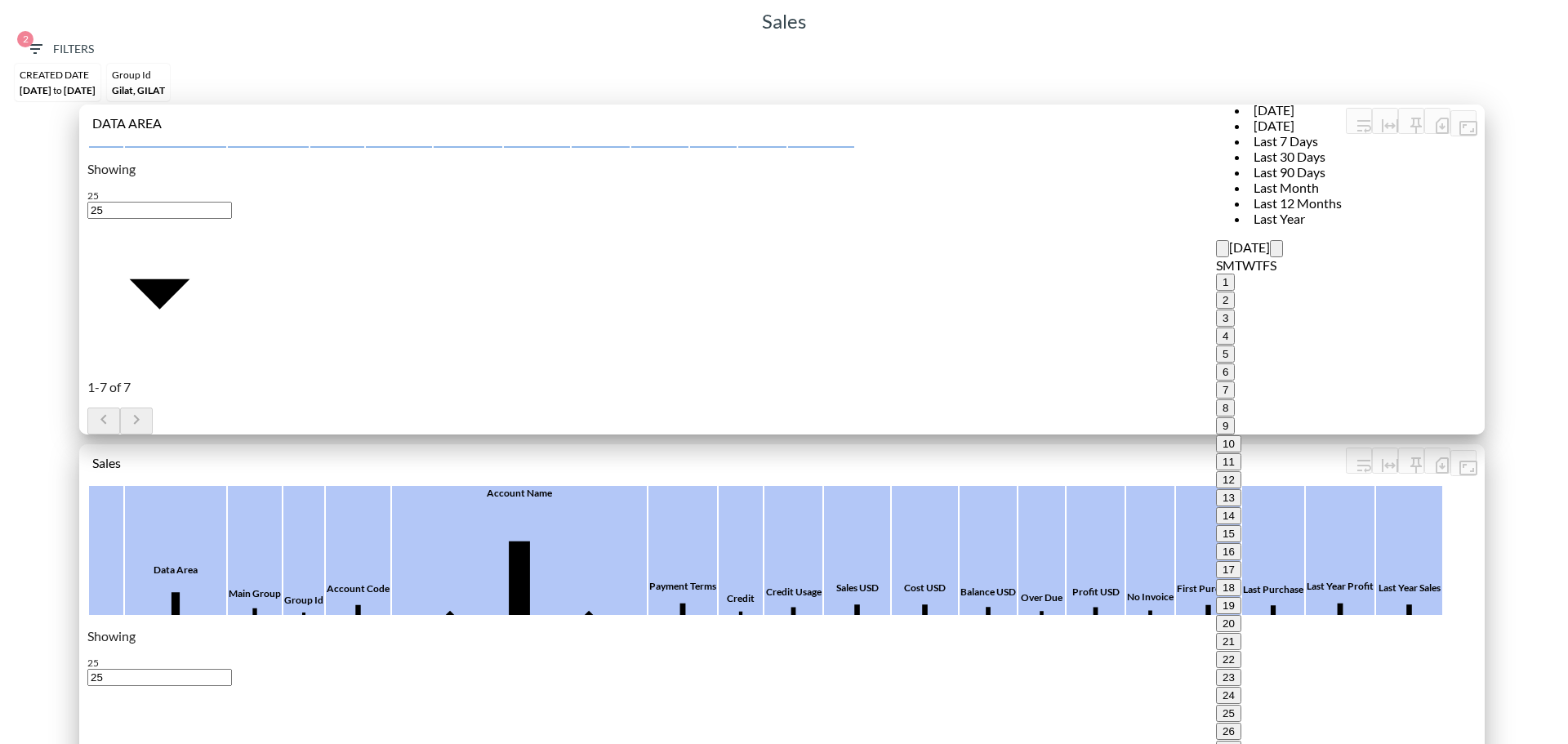
click at [1248, 227] on span "Last Year" at bounding box center [1279, 218] width 61 height 15
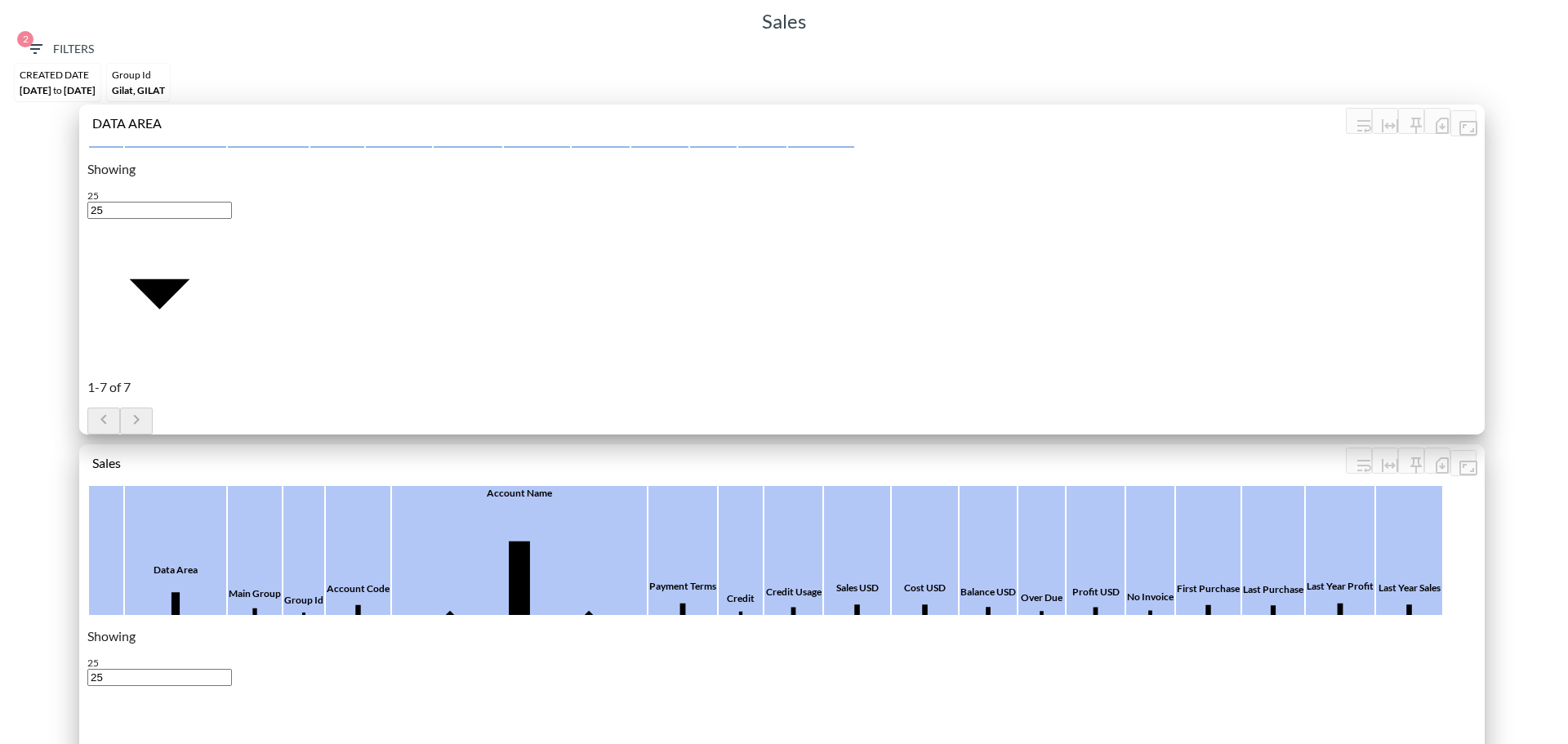
type input "[DATE]"
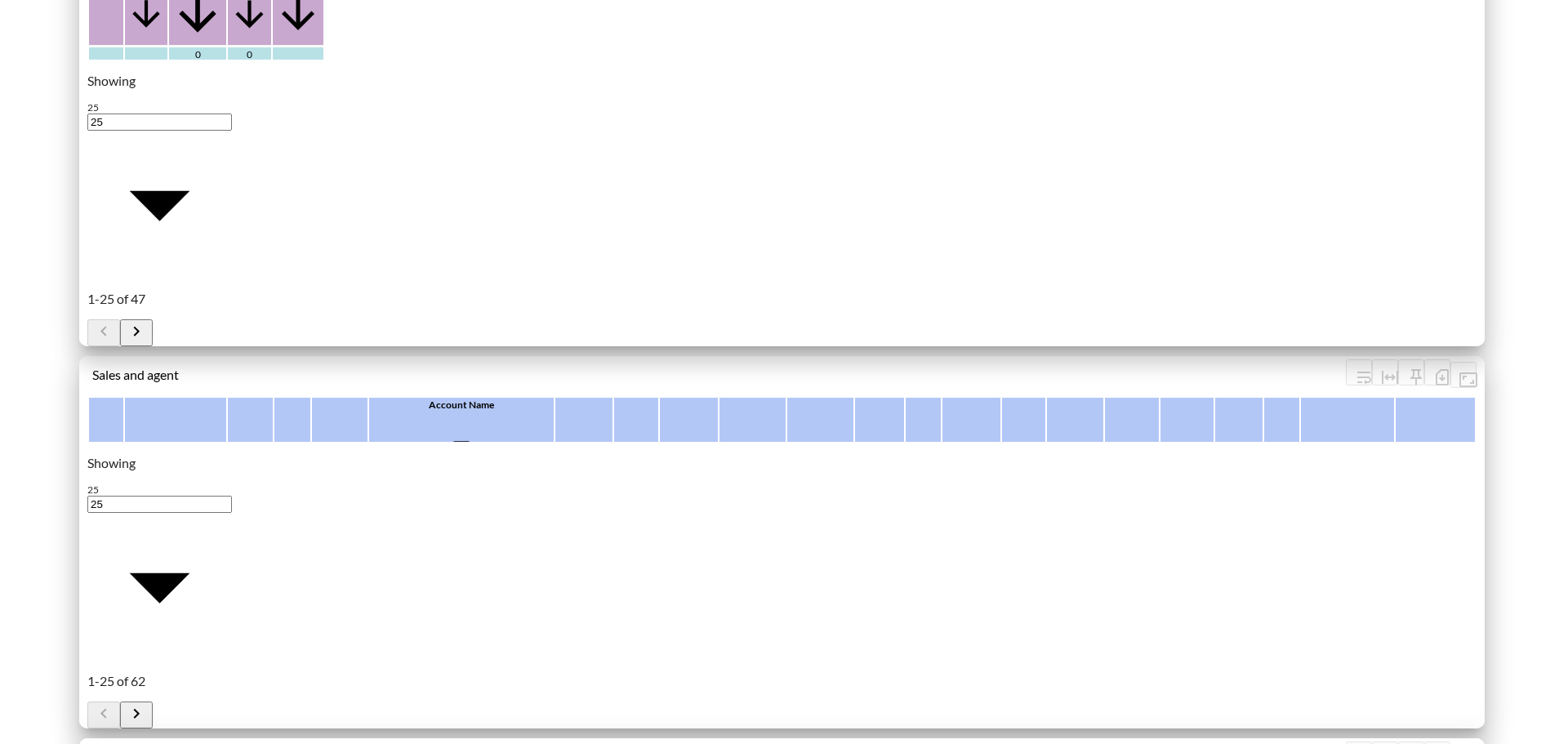
scroll to position [326, 0]
click at [1436, 370] on icon "button" at bounding box center [1441, 377] width 19 height 19
